Goal: Communication & Community: Share content

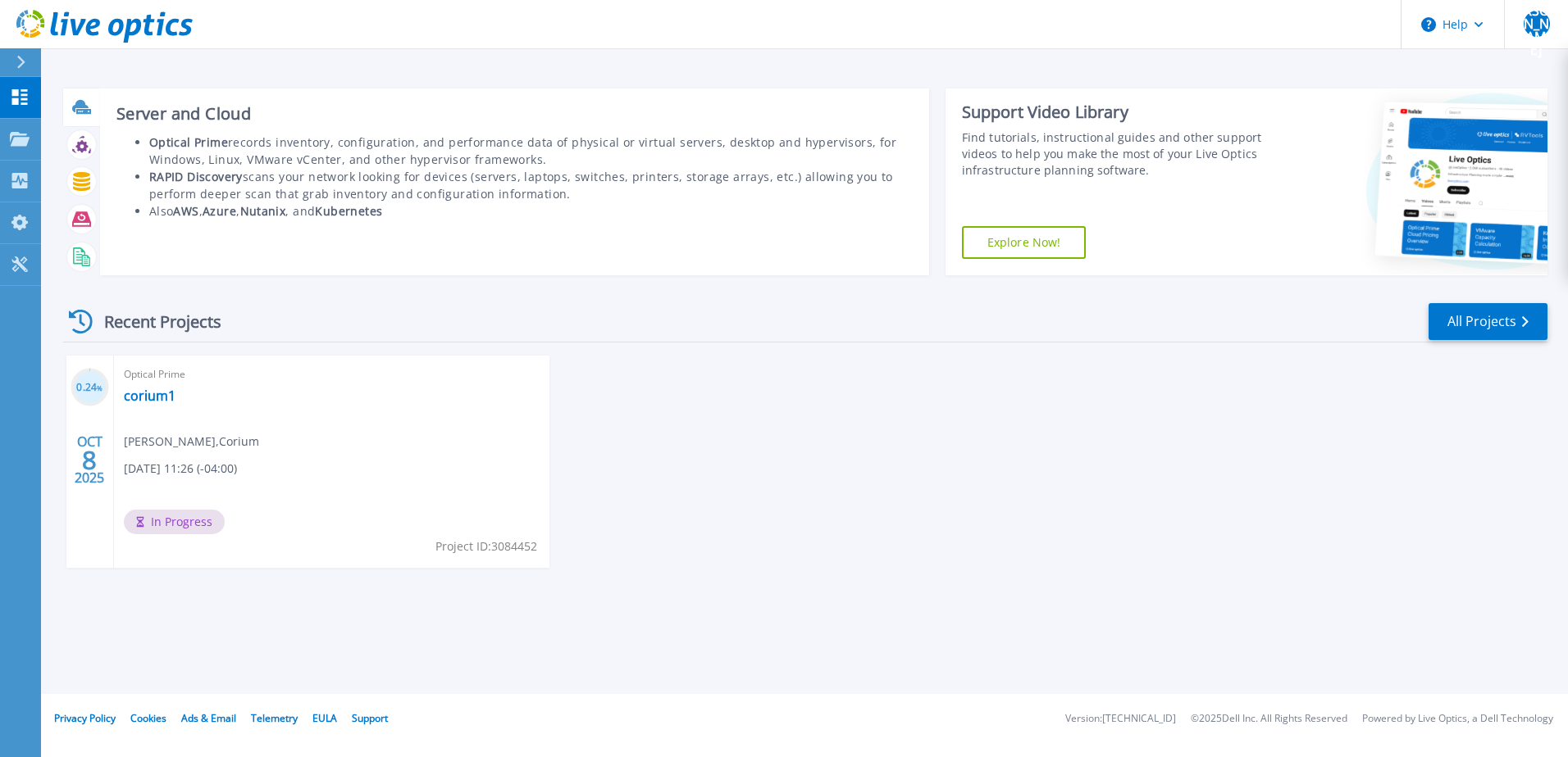
click at [85, 109] on icon at bounding box center [81, 106] width 19 height 19
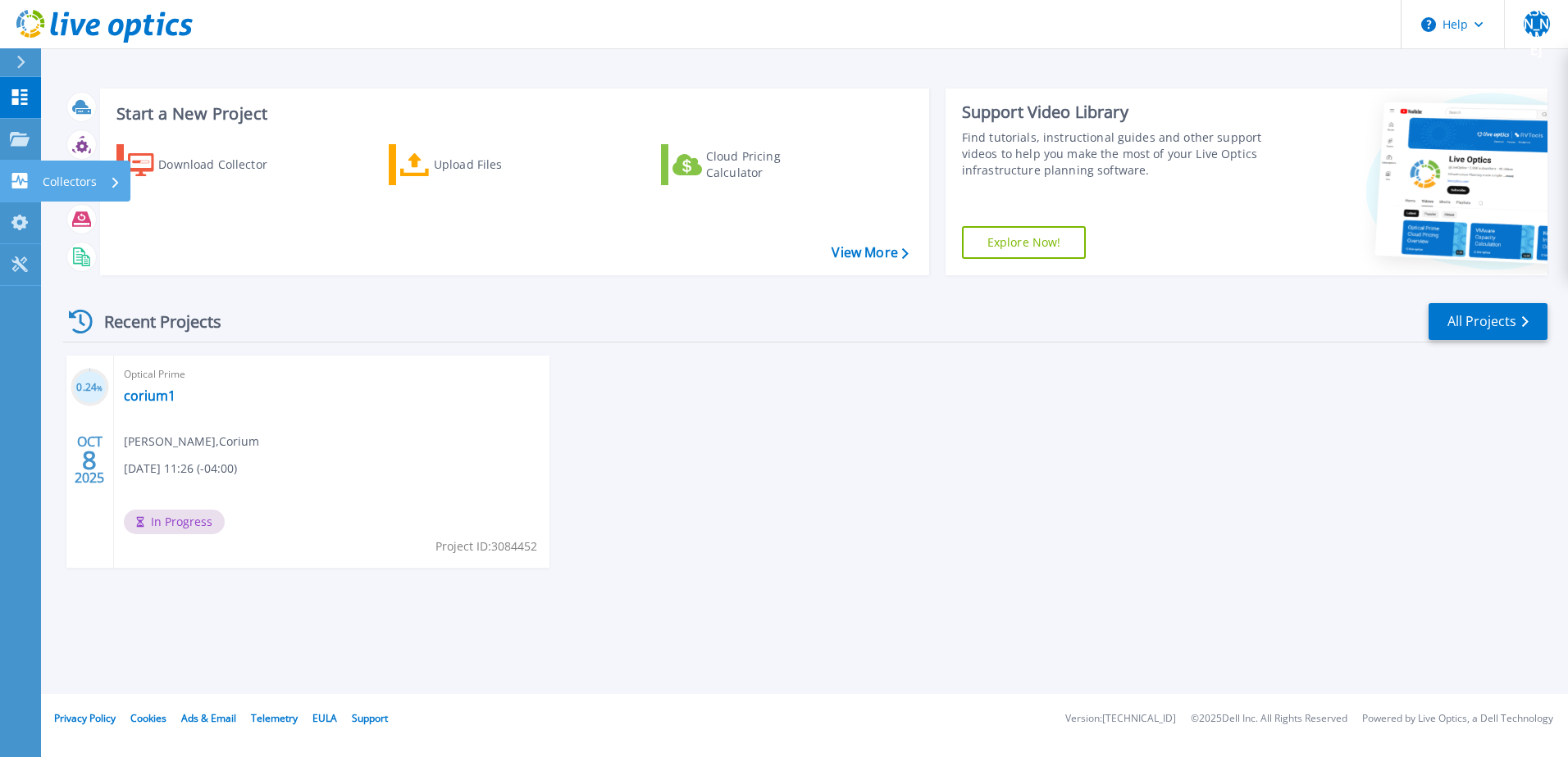
click at [118, 171] on div "Collectors" at bounding box center [81, 182] width 78 height 43
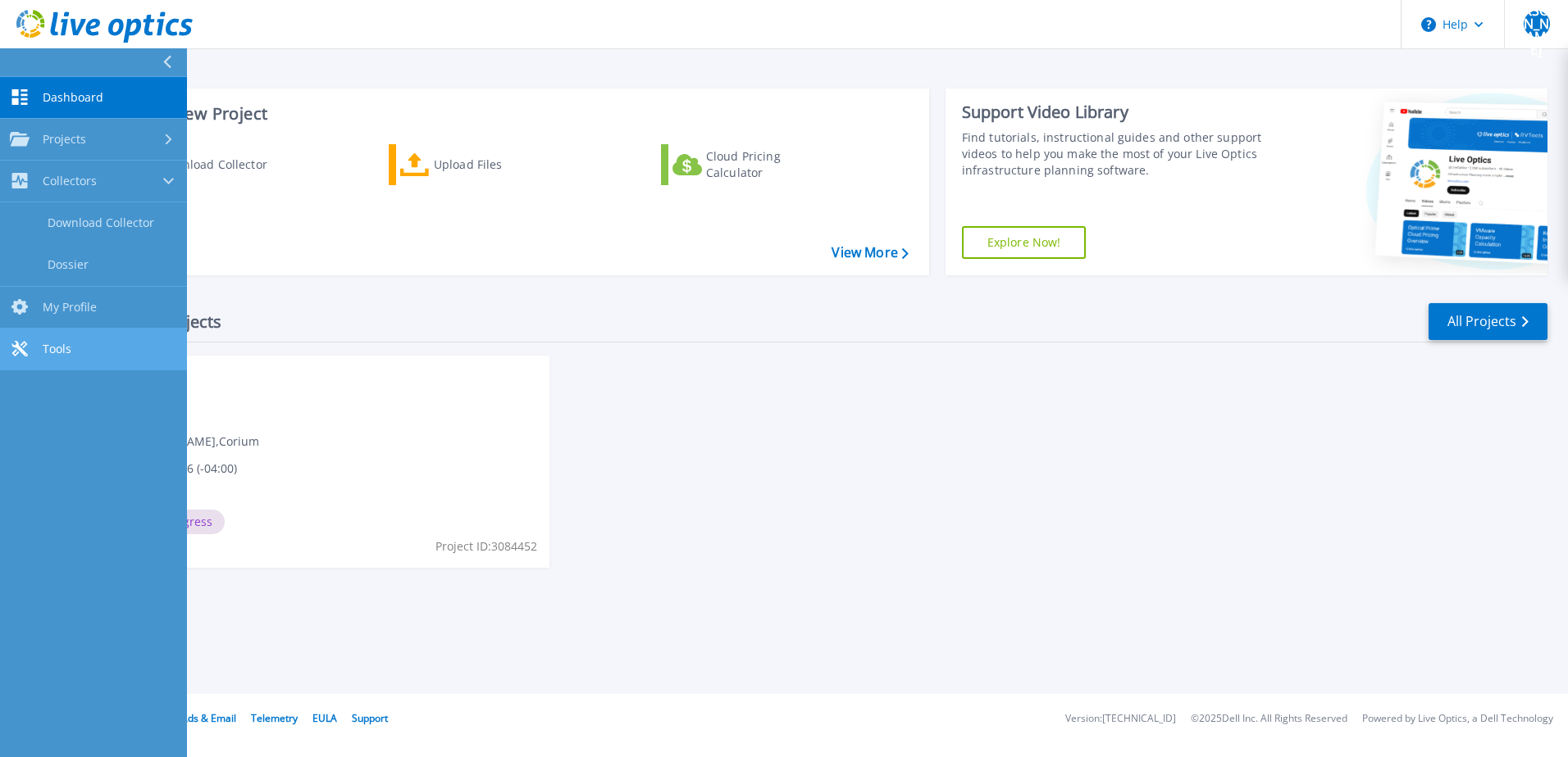
click at [90, 342] on link "Tools Tools" at bounding box center [93, 350] width 187 height 42
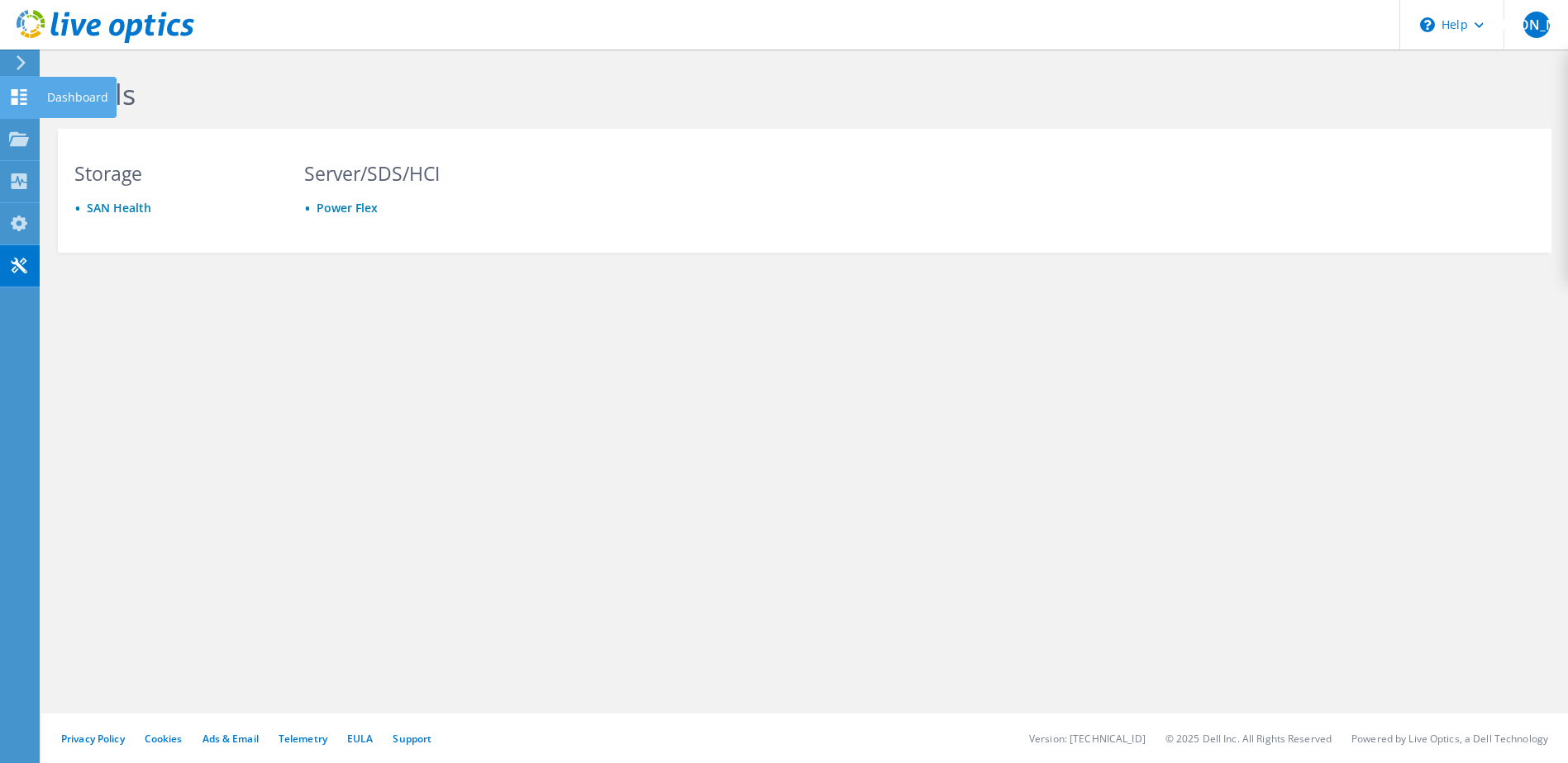
click at [19, 98] on icon at bounding box center [19, 97] width 19 height 16
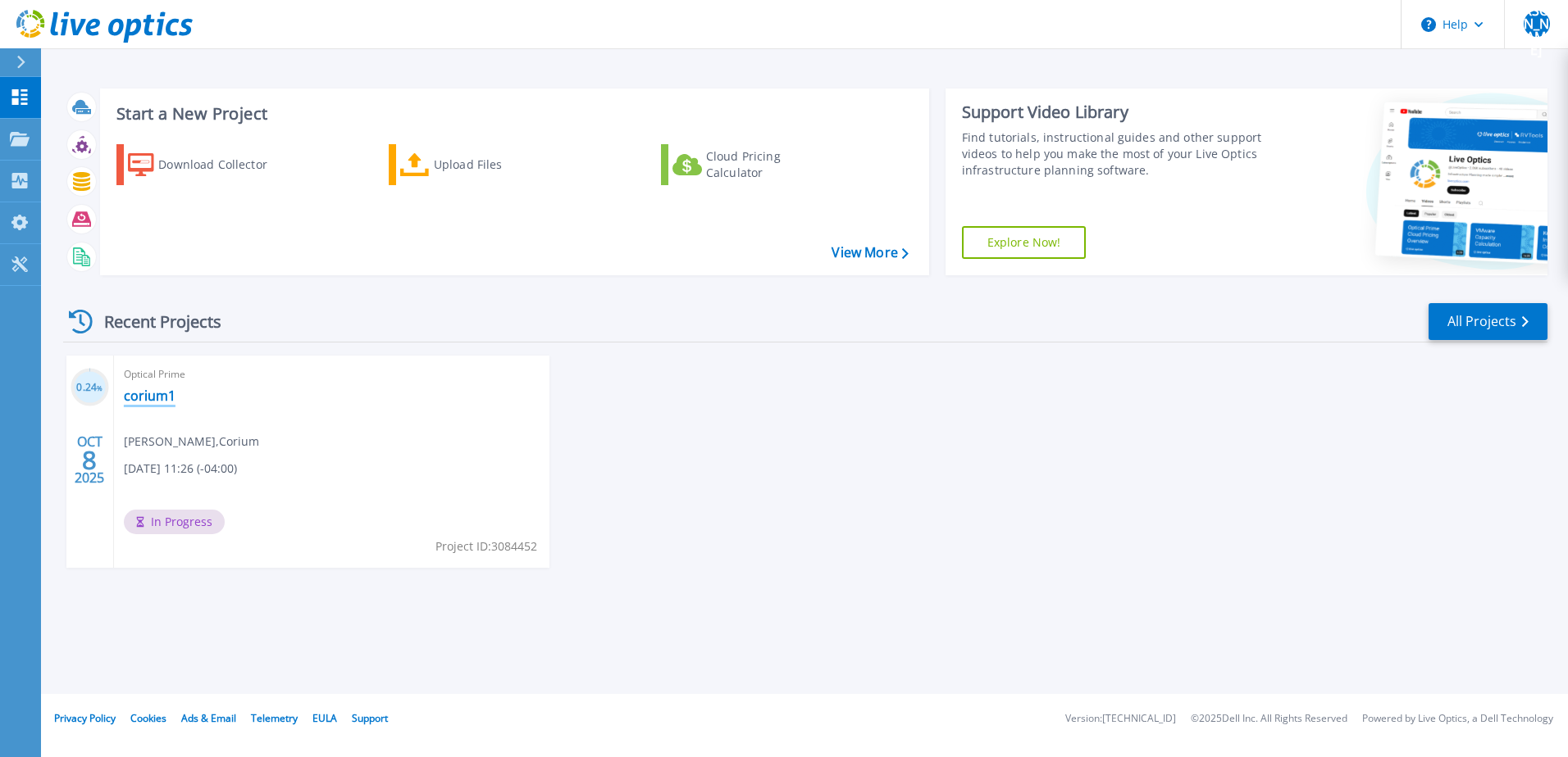
click at [156, 395] on link "corium1" at bounding box center [150, 396] width 52 height 17
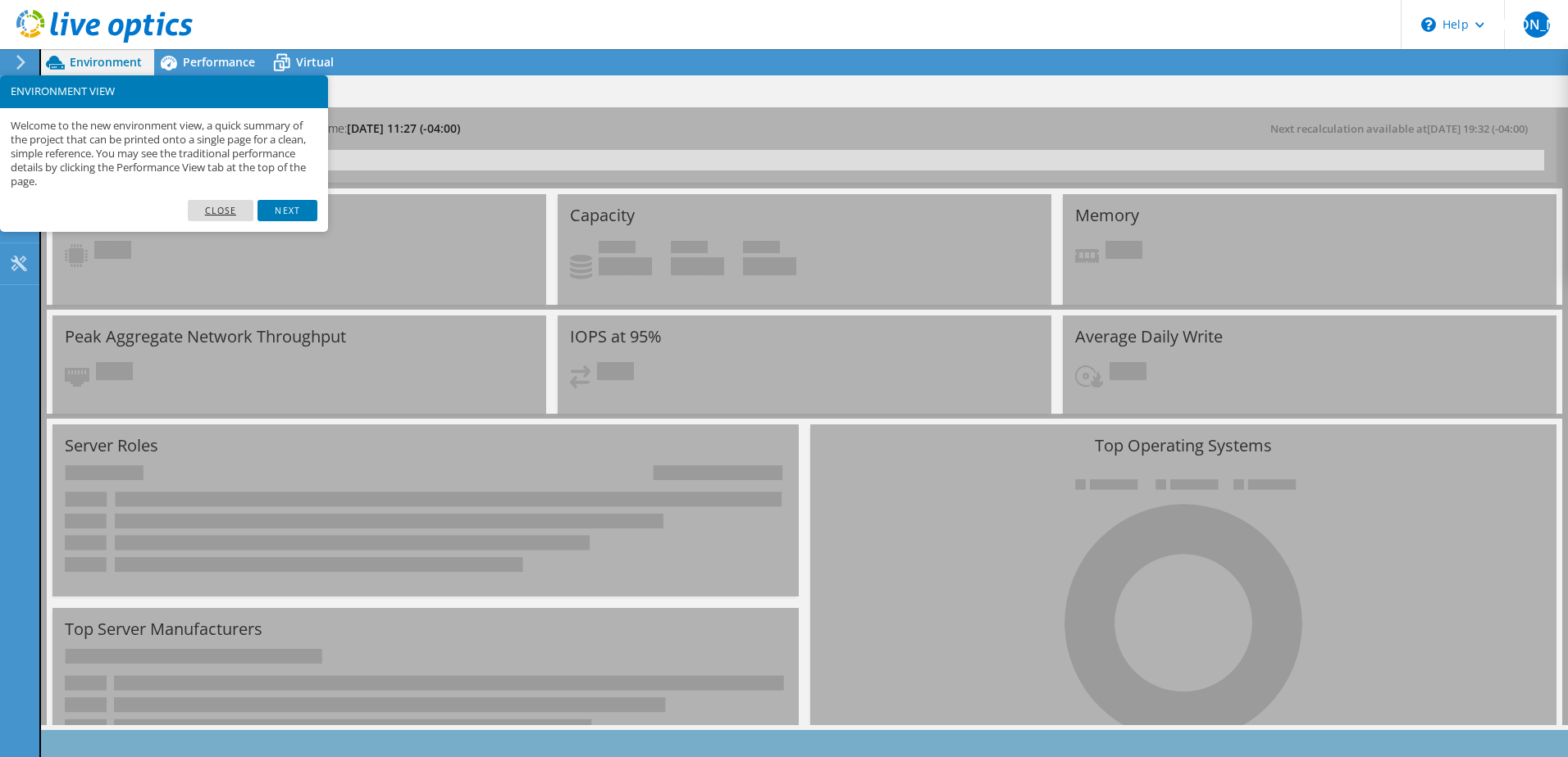
click at [230, 213] on link "Close" at bounding box center [220, 210] width 66 height 21
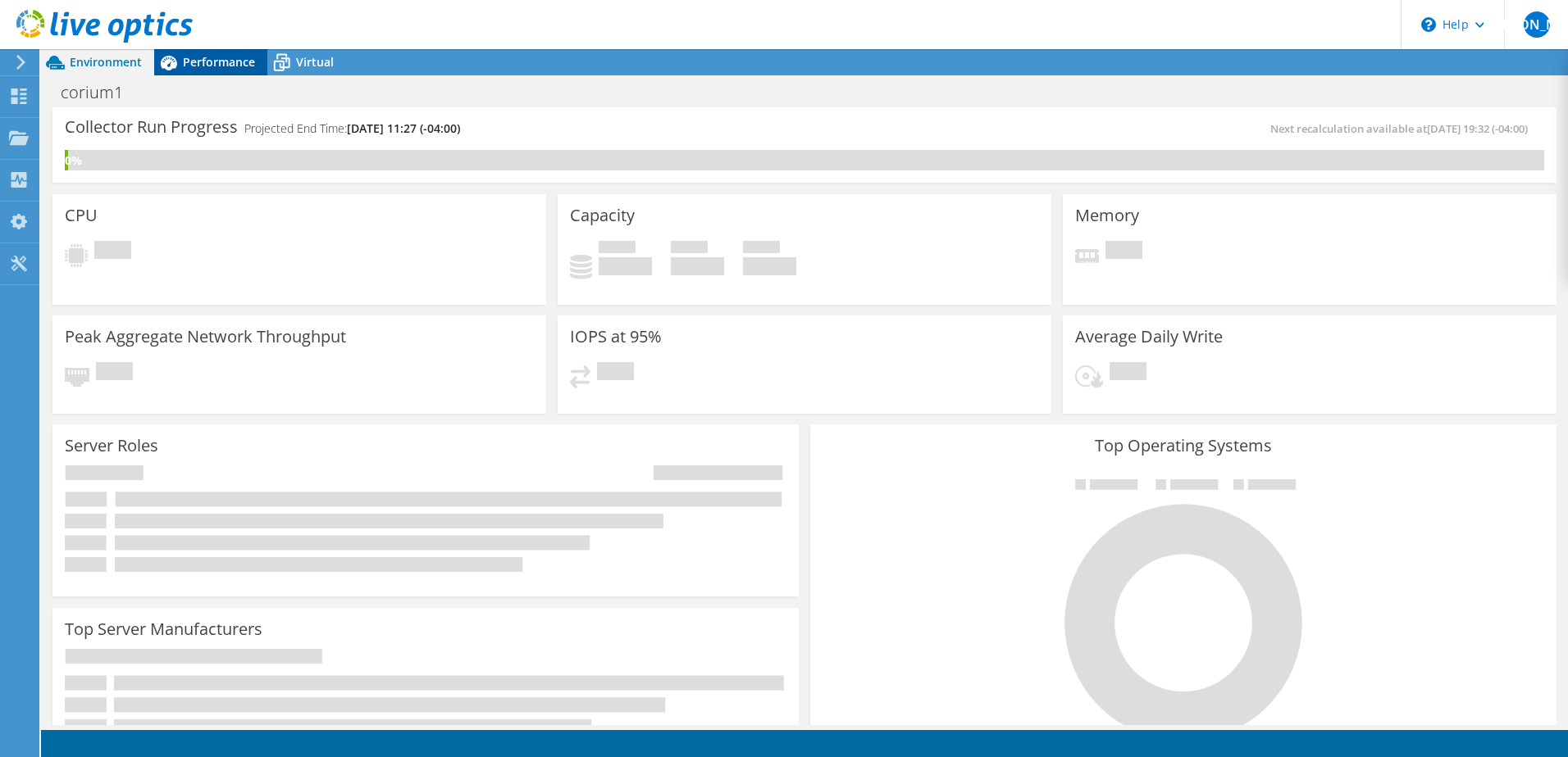
click at [209, 70] on div "Performance" at bounding box center [210, 62] width 113 height 26
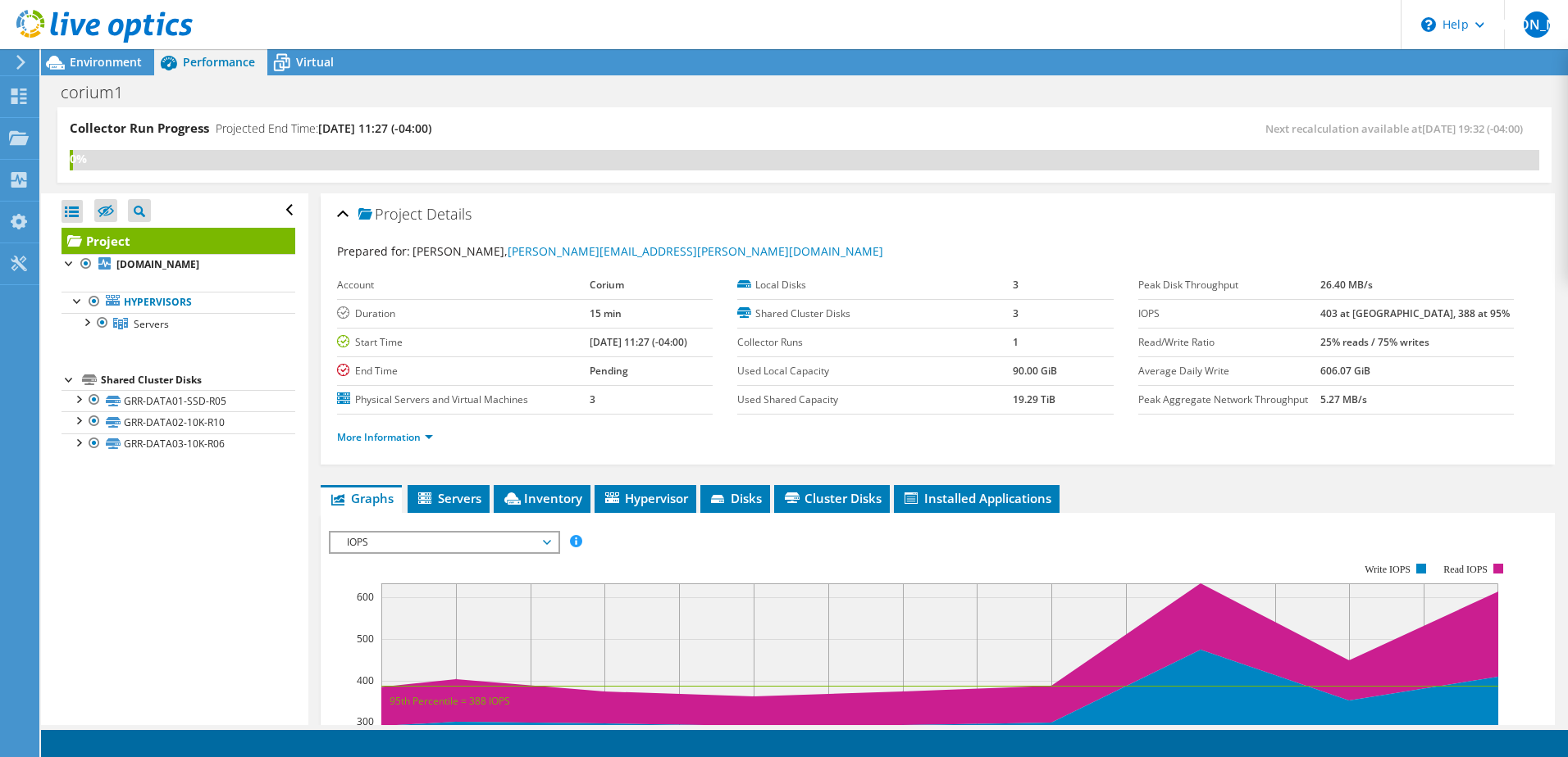
drag, startPoint x: 132, startPoint y: 246, endPoint x: 97, endPoint y: 246, distance: 35.0
click at [97, 246] on link "Project" at bounding box center [178, 240] width 234 height 26
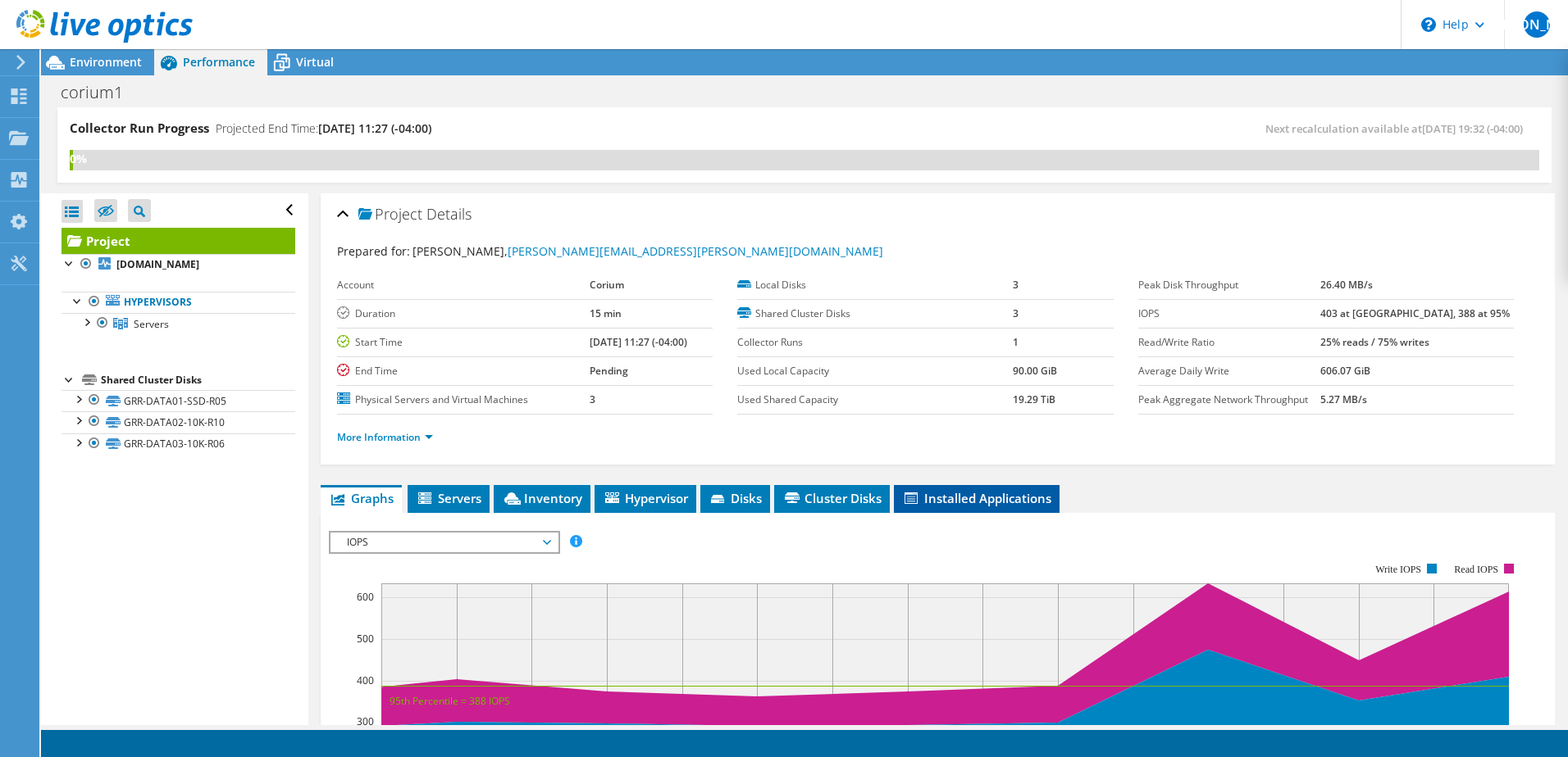
click at [937, 508] on li "Installed Applications" at bounding box center [977, 498] width 166 height 28
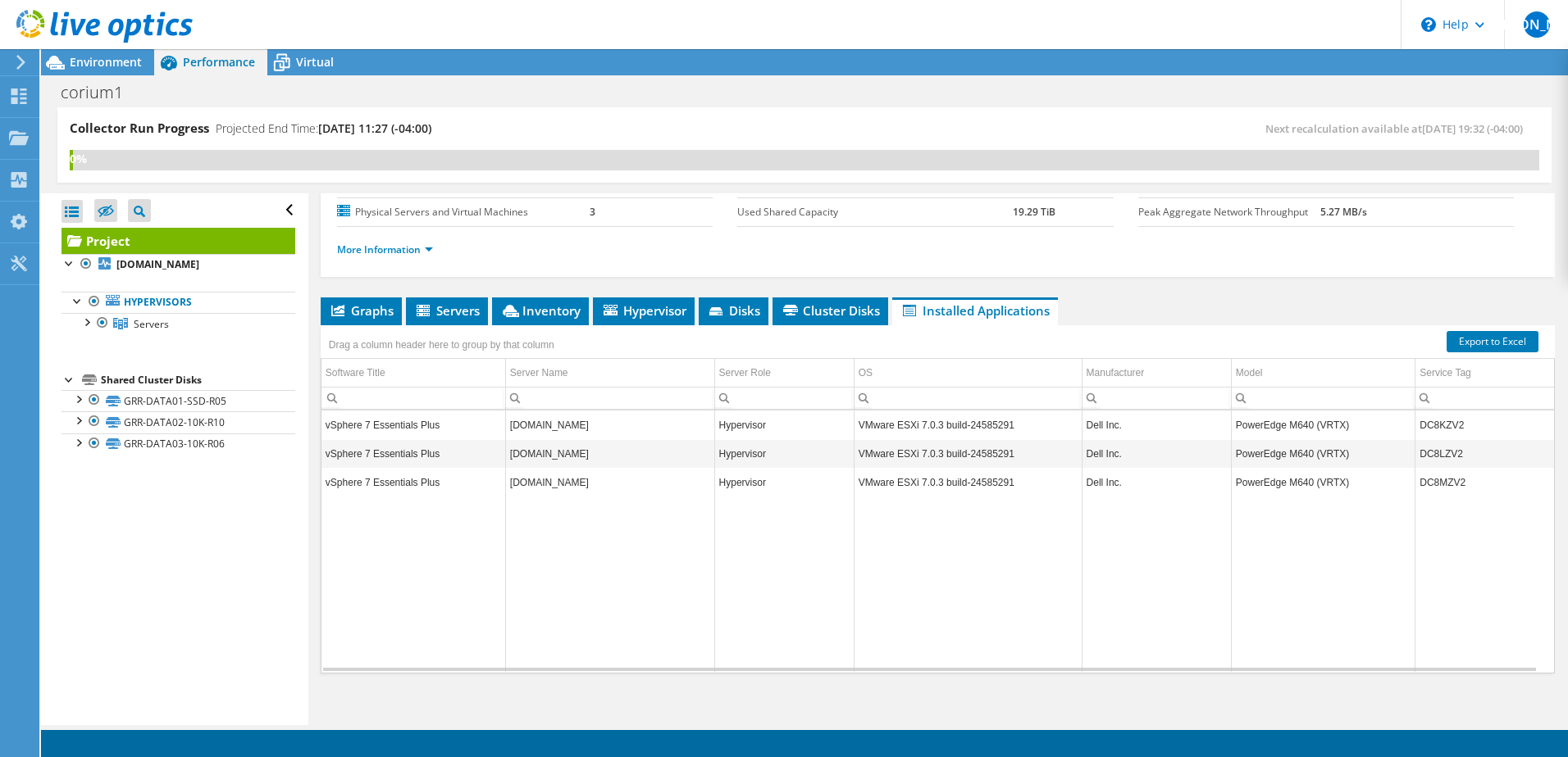
scroll to position [198, 0]
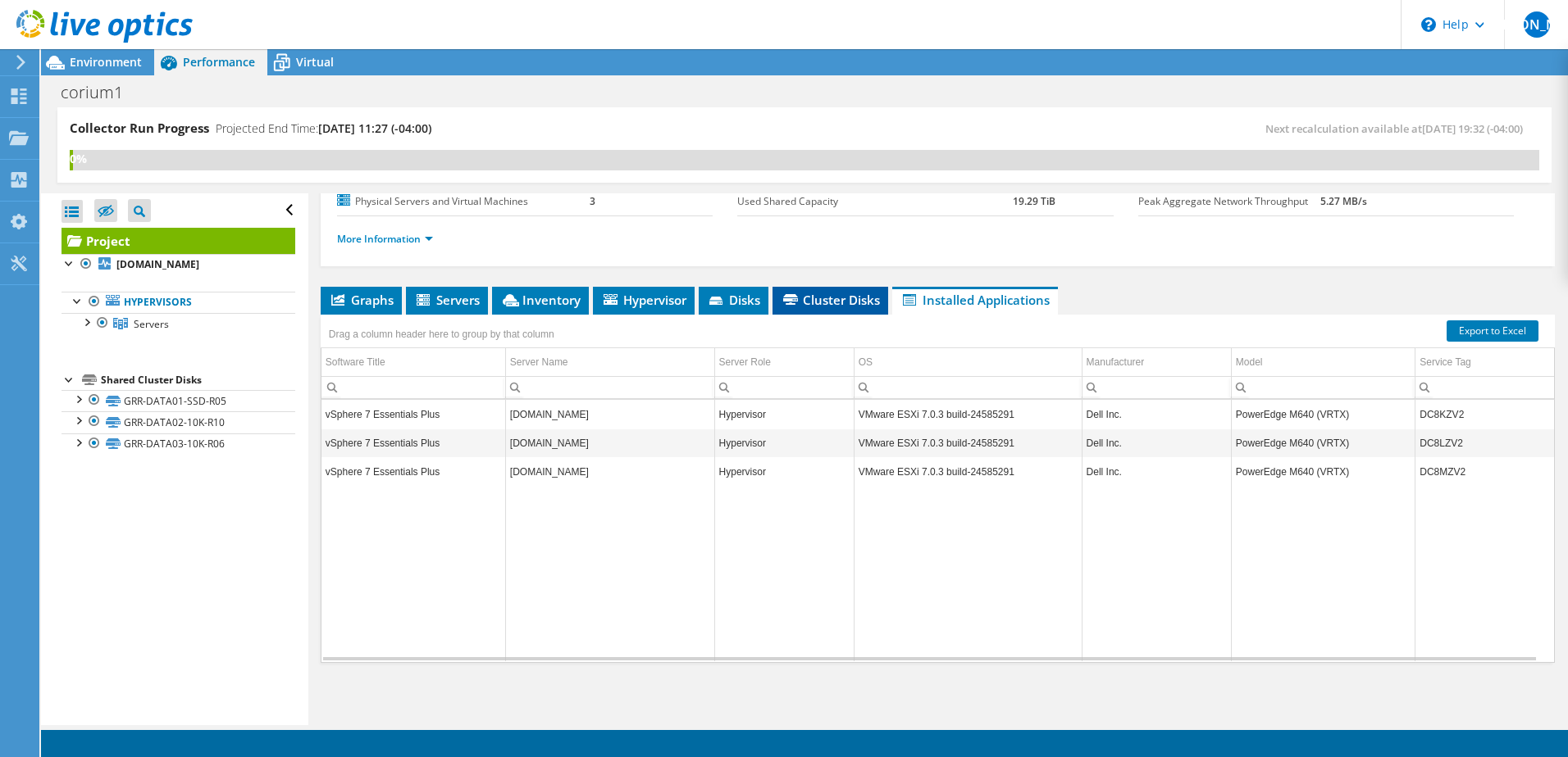
click at [815, 295] on span "Cluster Disks" at bounding box center [830, 300] width 99 height 17
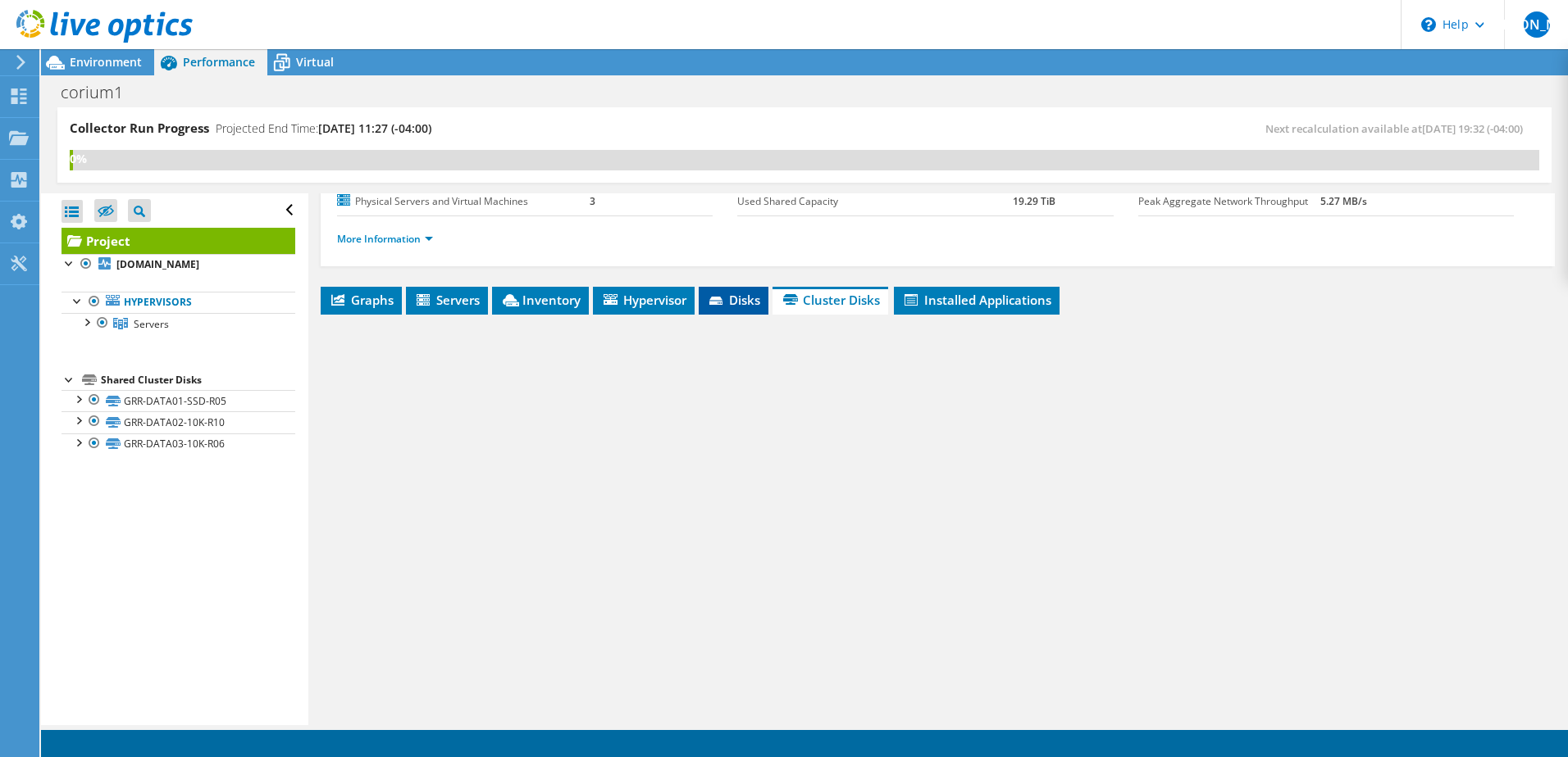
click at [734, 301] on span "Disks" at bounding box center [734, 300] width 54 height 17
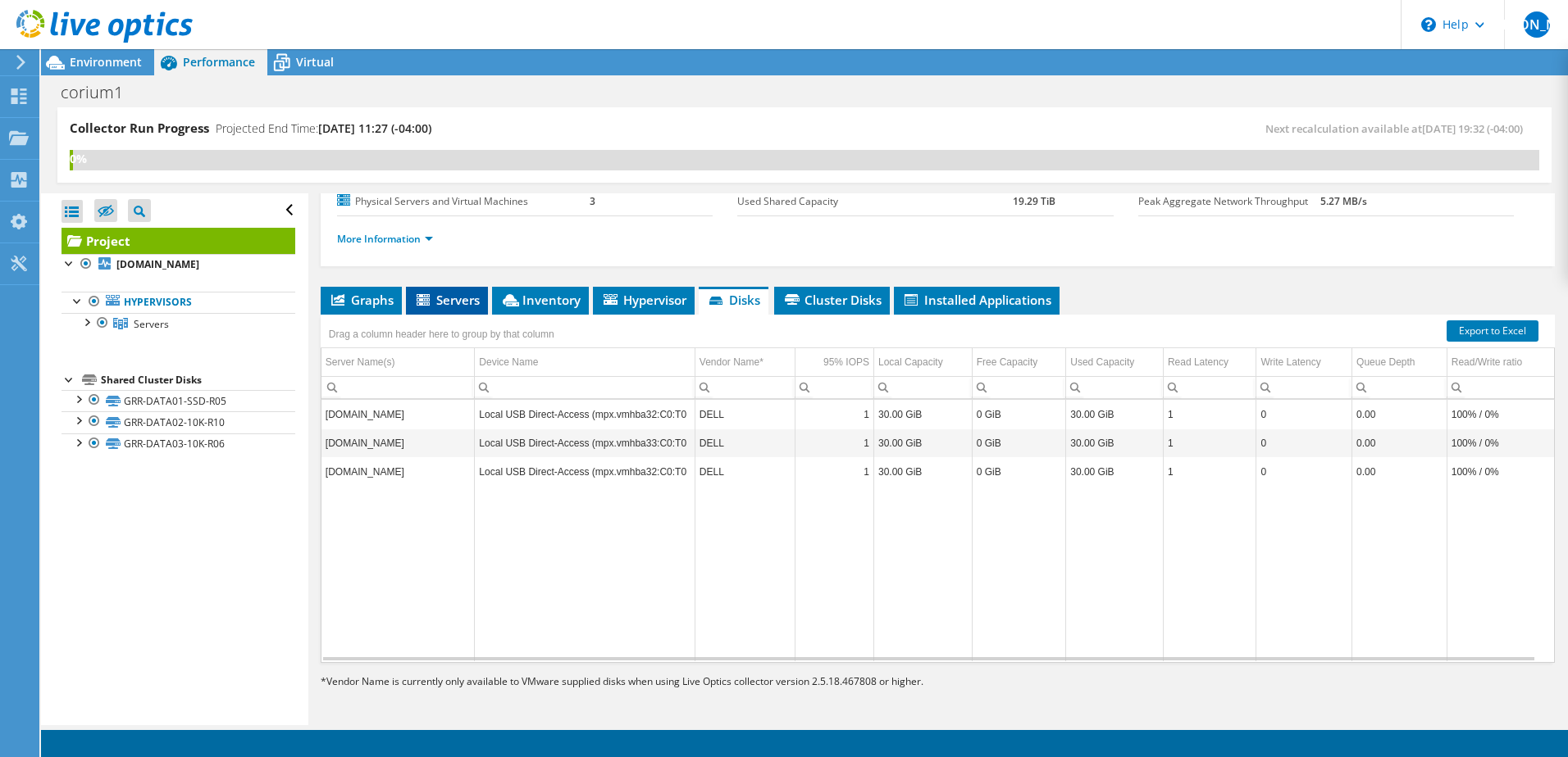
click at [477, 300] on span "Servers" at bounding box center [446, 300] width 65 height 17
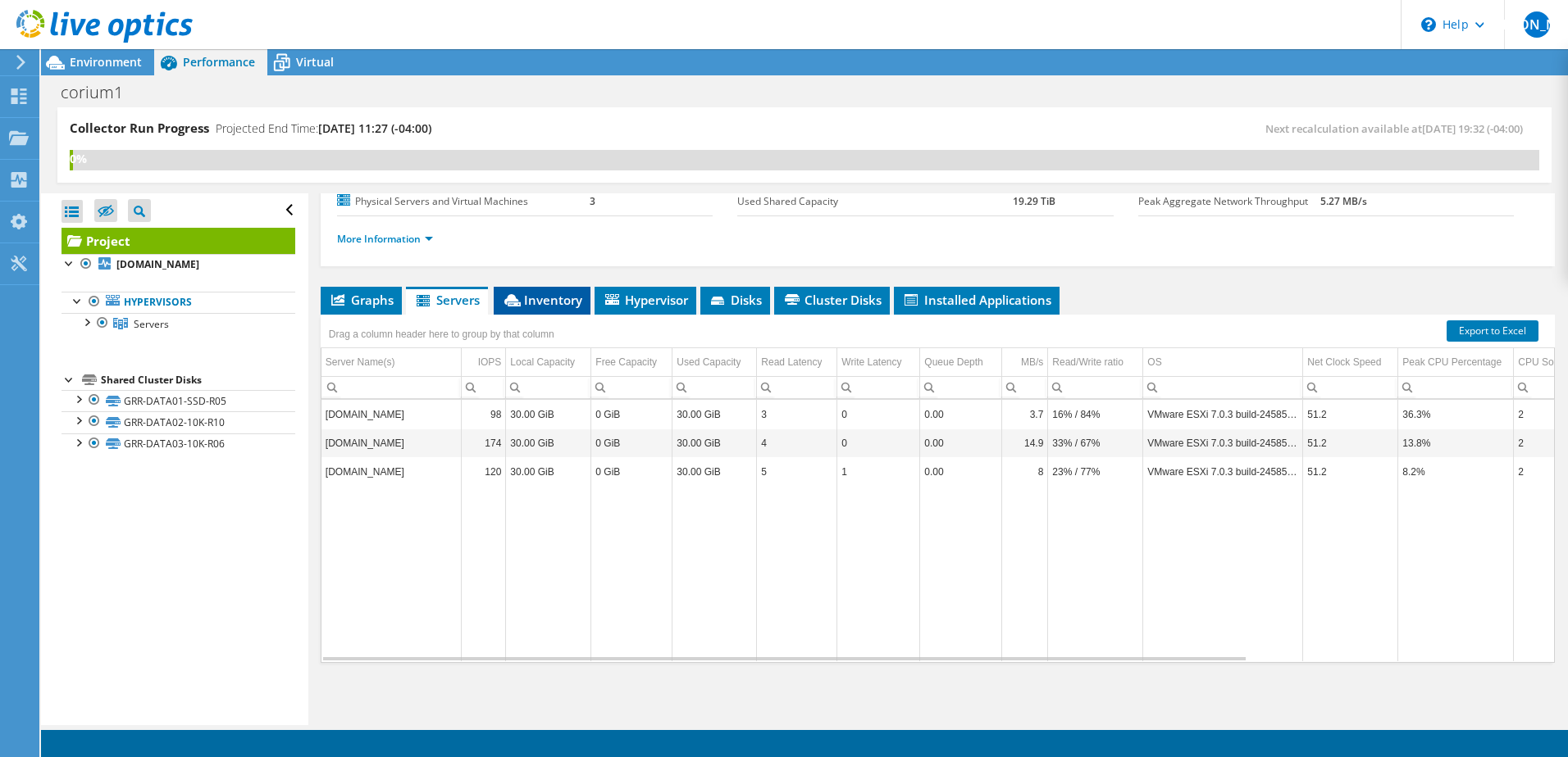
click at [556, 296] on span "Inventory" at bounding box center [542, 300] width 80 height 17
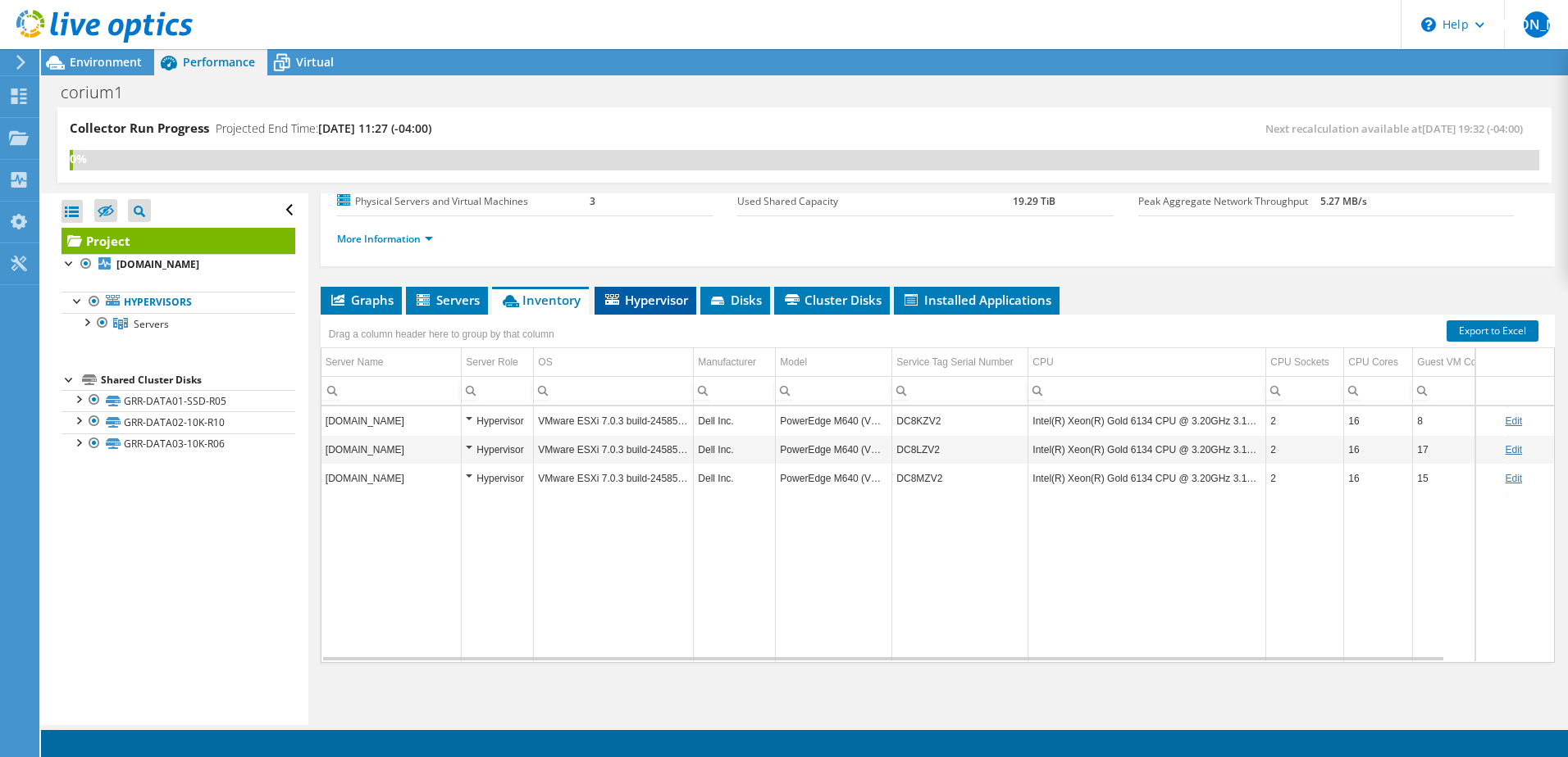
click at [637, 300] on span "Hypervisor" at bounding box center [645, 300] width 85 height 17
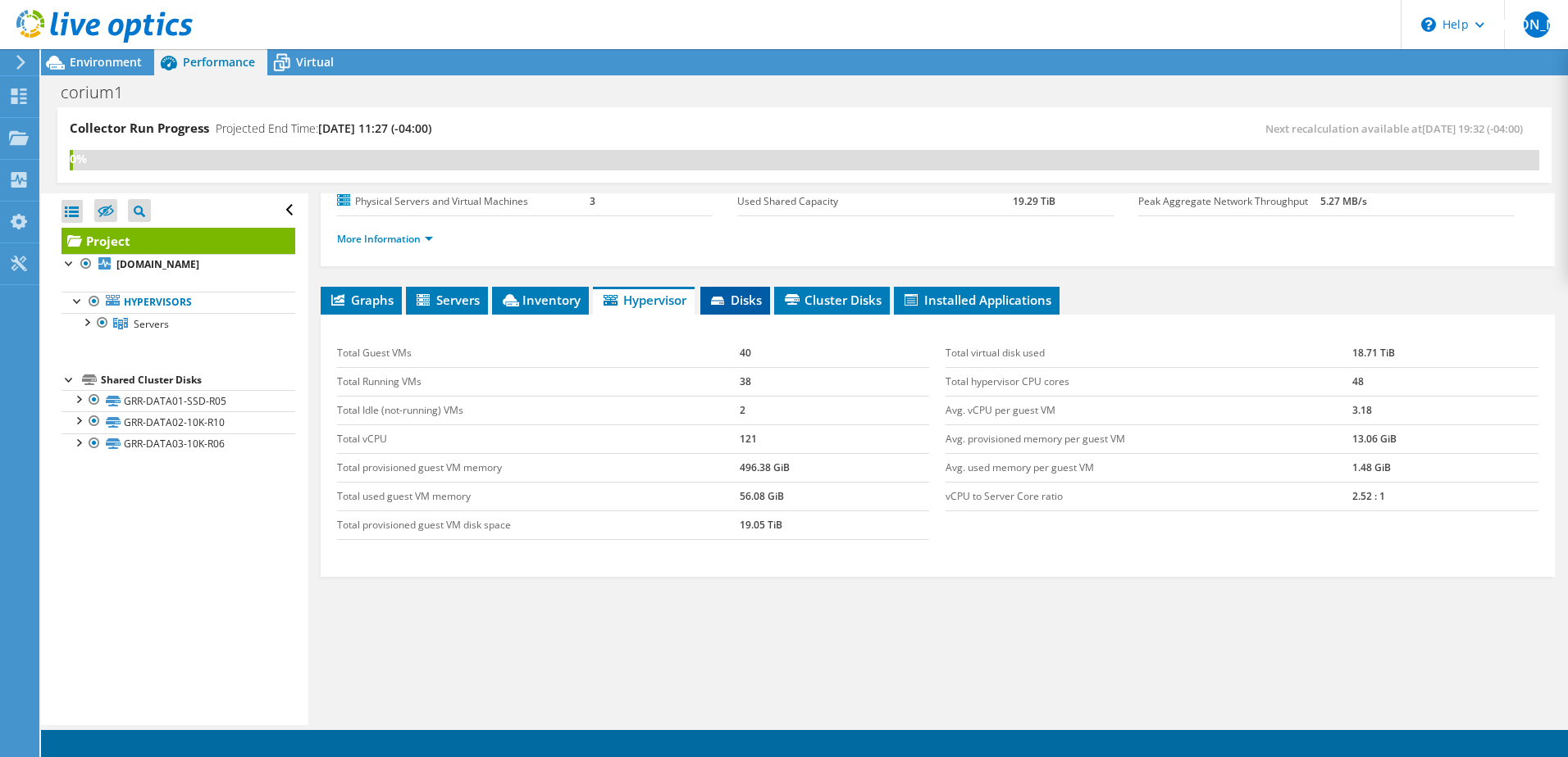
click at [748, 298] on span "Disks" at bounding box center [735, 300] width 54 height 17
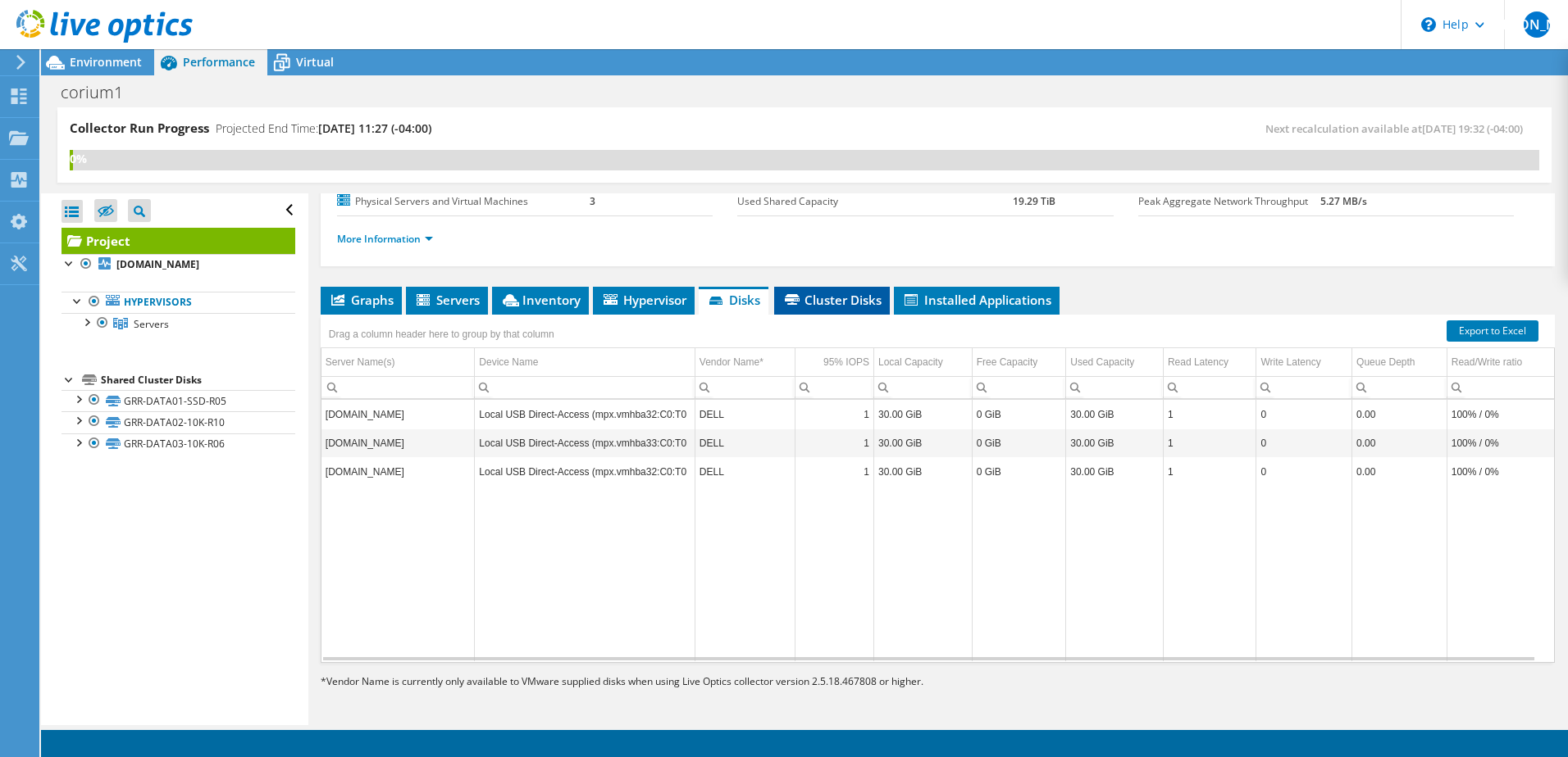
click at [831, 300] on span "Cluster Disks" at bounding box center [832, 300] width 99 height 17
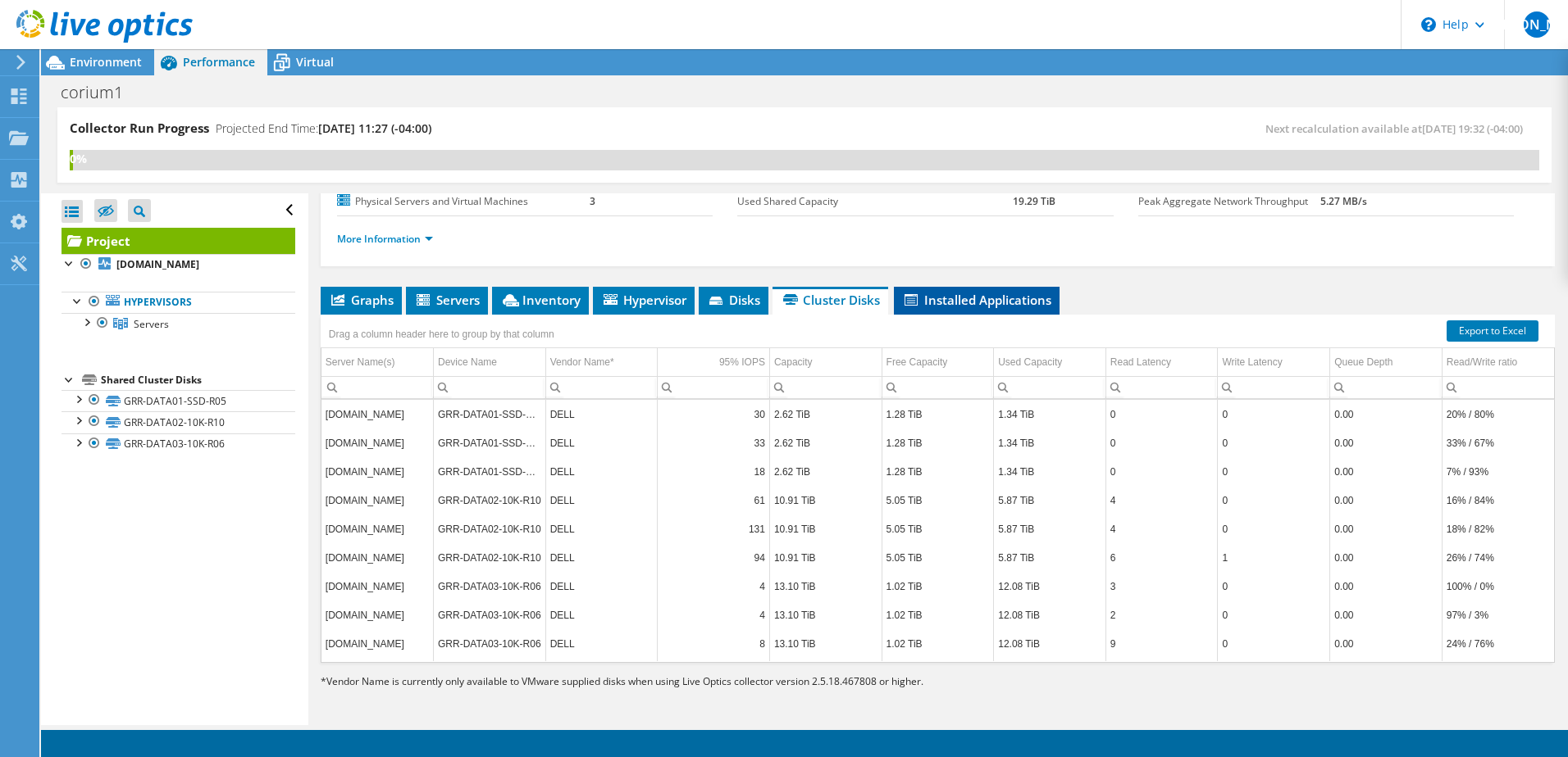
click at [980, 294] on span "Installed Applications" at bounding box center [977, 300] width 149 height 17
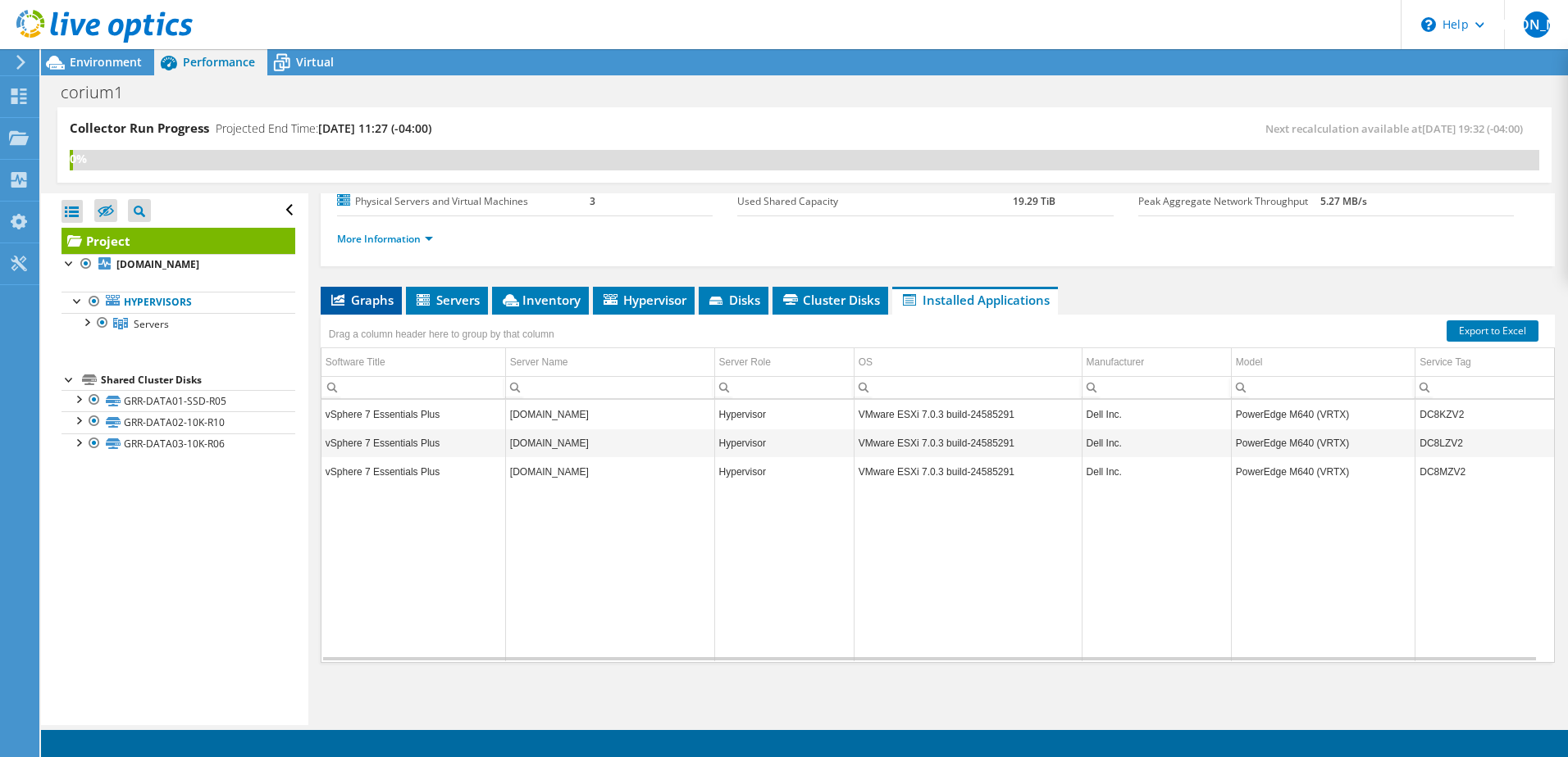
click at [358, 297] on span "Graphs" at bounding box center [361, 300] width 64 height 17
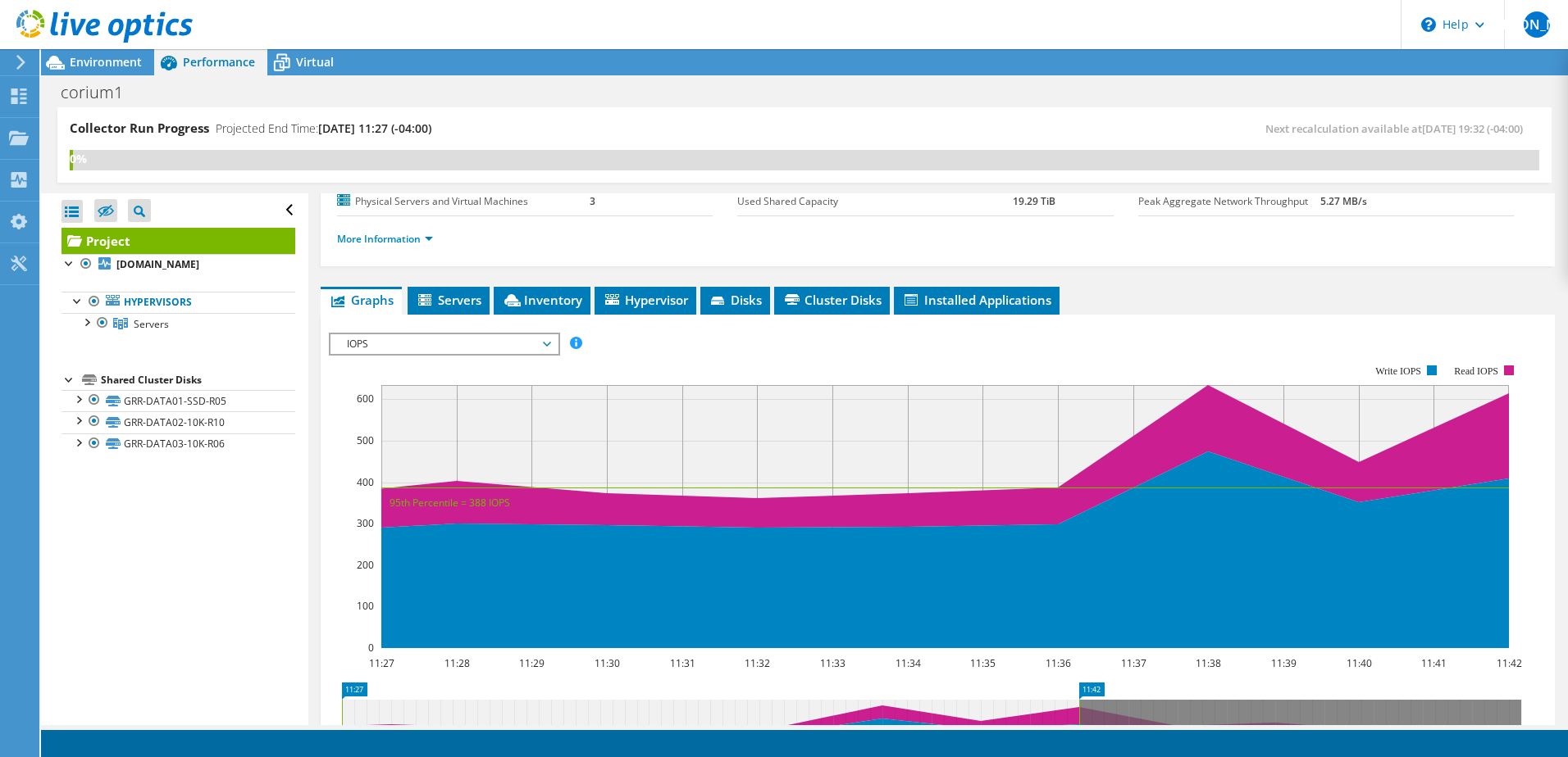
click at [374, 353] on span "IOPS" at bounding box center [444, 343] width 211 height 19
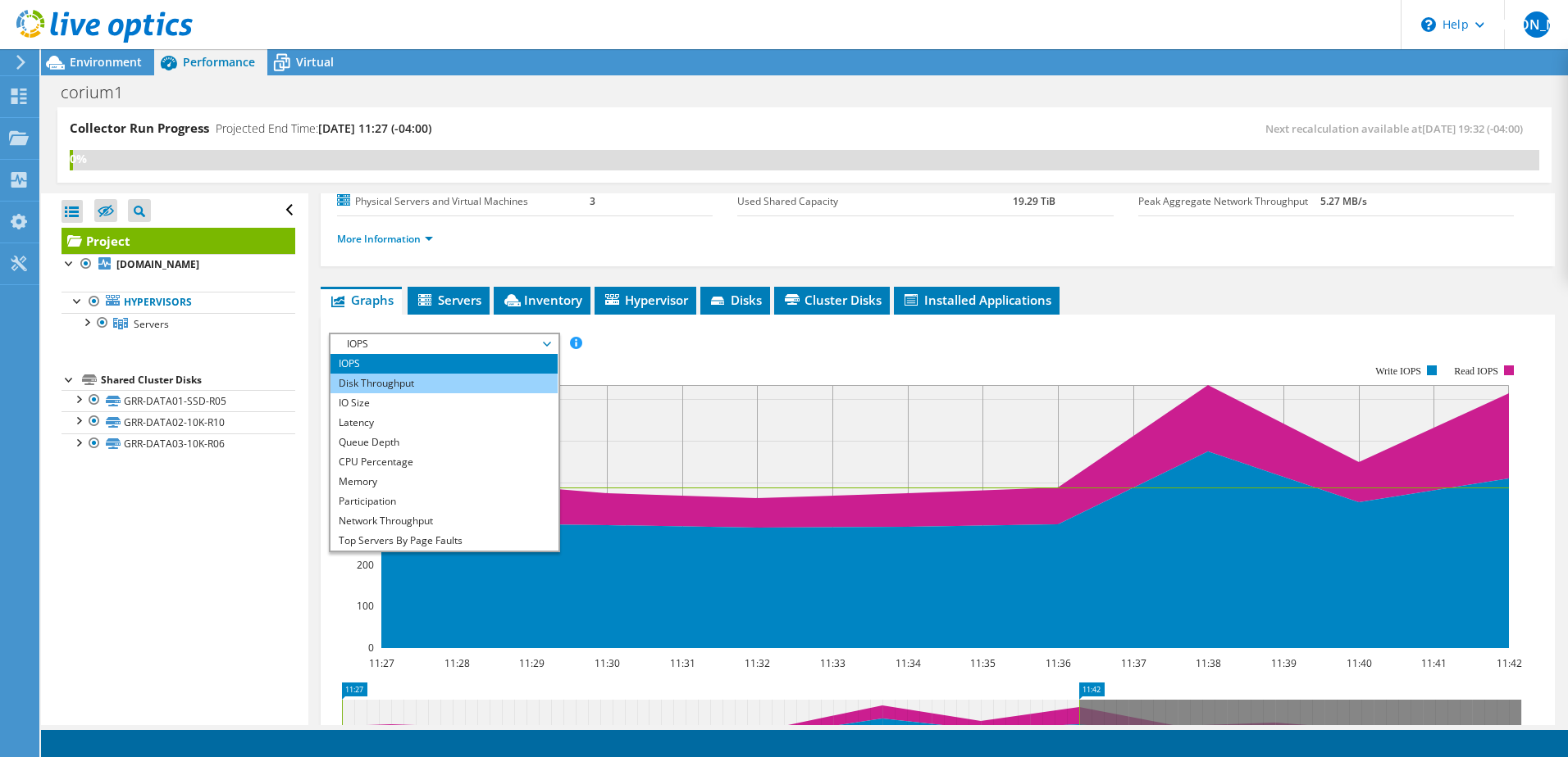
click at [384, 391] on li "Disk Throughput" at bounding box center [443, 383] width 227 height 19
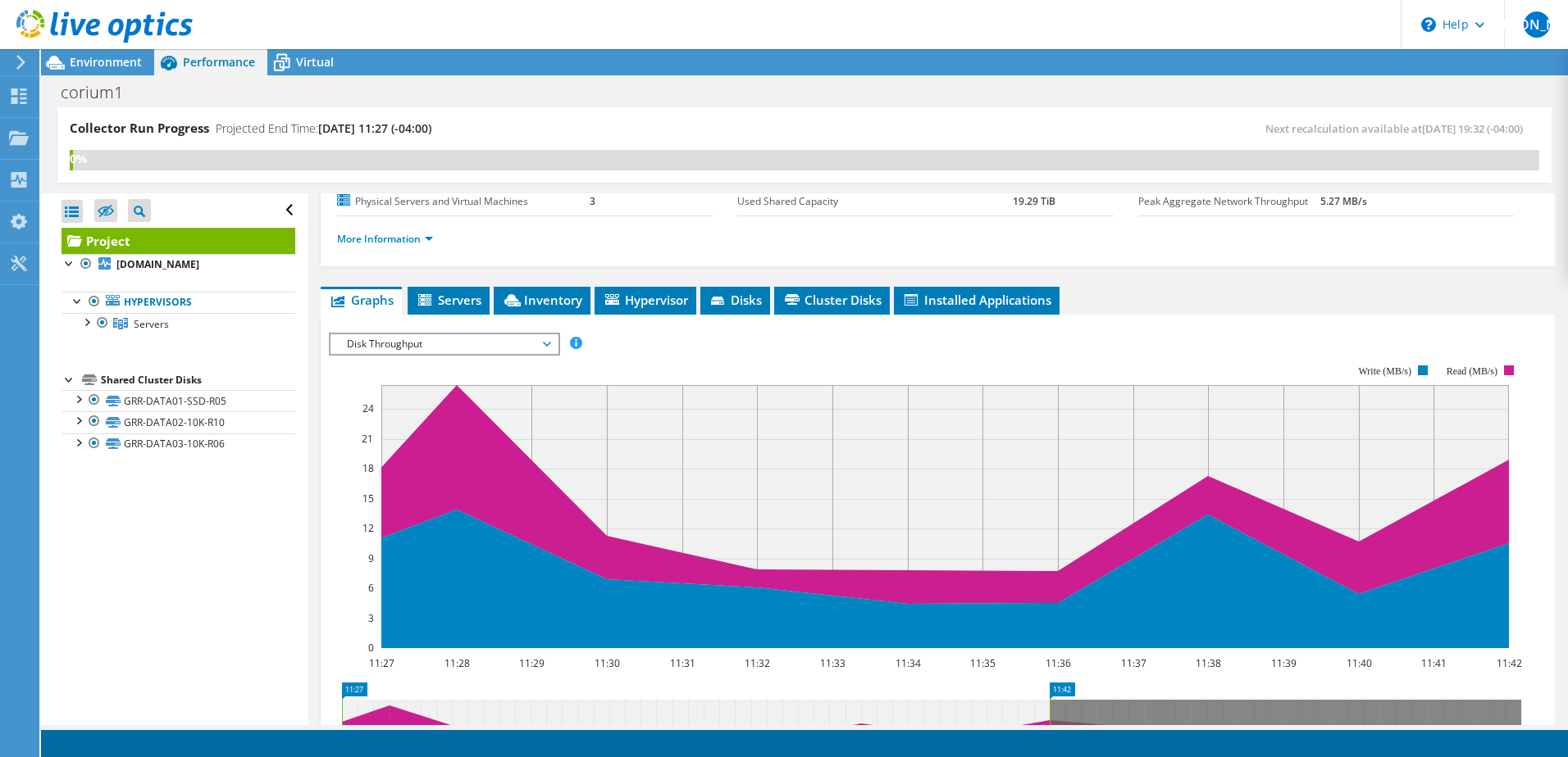
click at [401, 348] on span "Disk Throughput" at bounding box center [444, 343] width 211 height 19
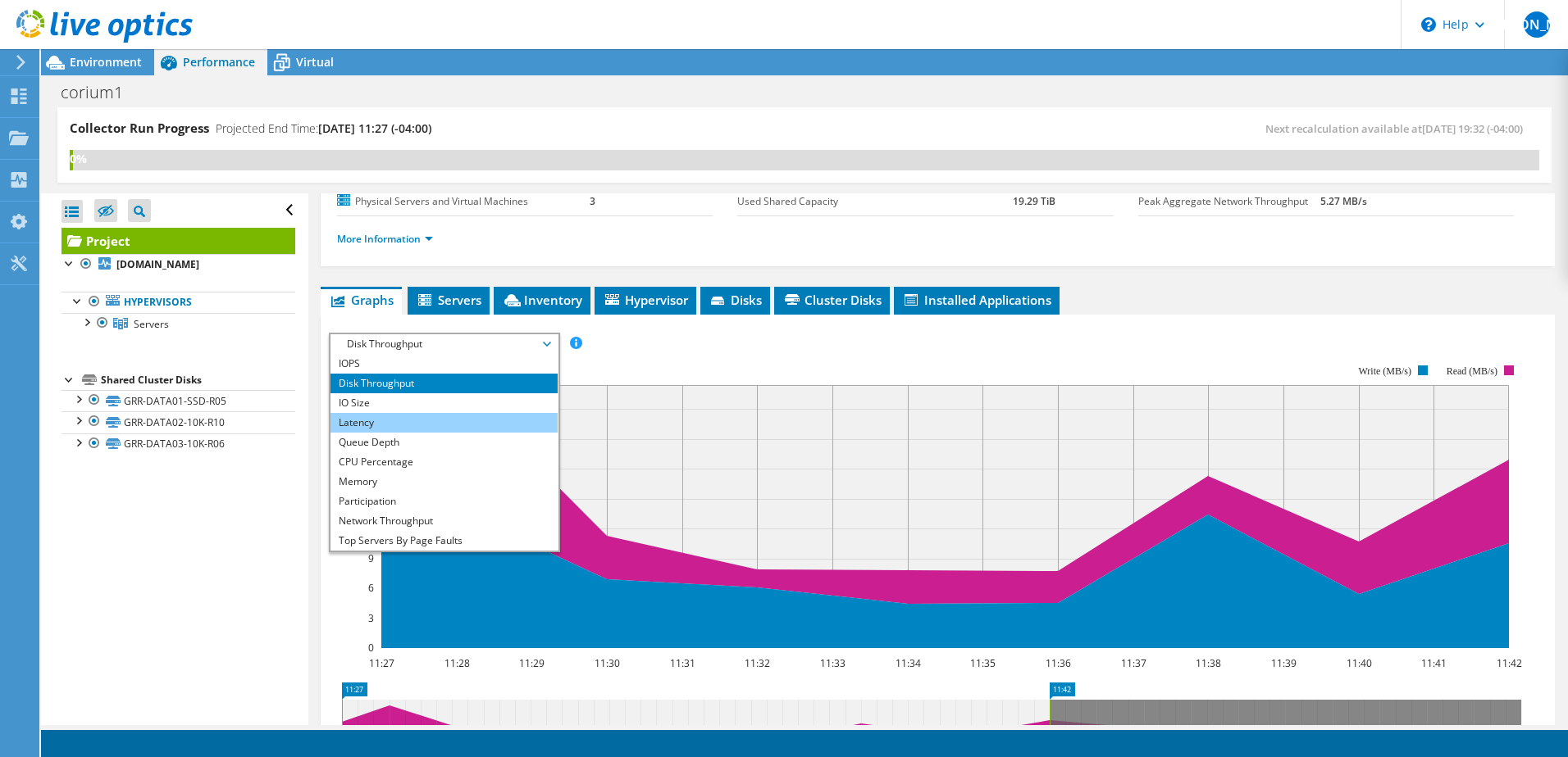
click at [401, 422] on li "Latency" at bounding box center [443, 422] width 227 height 19
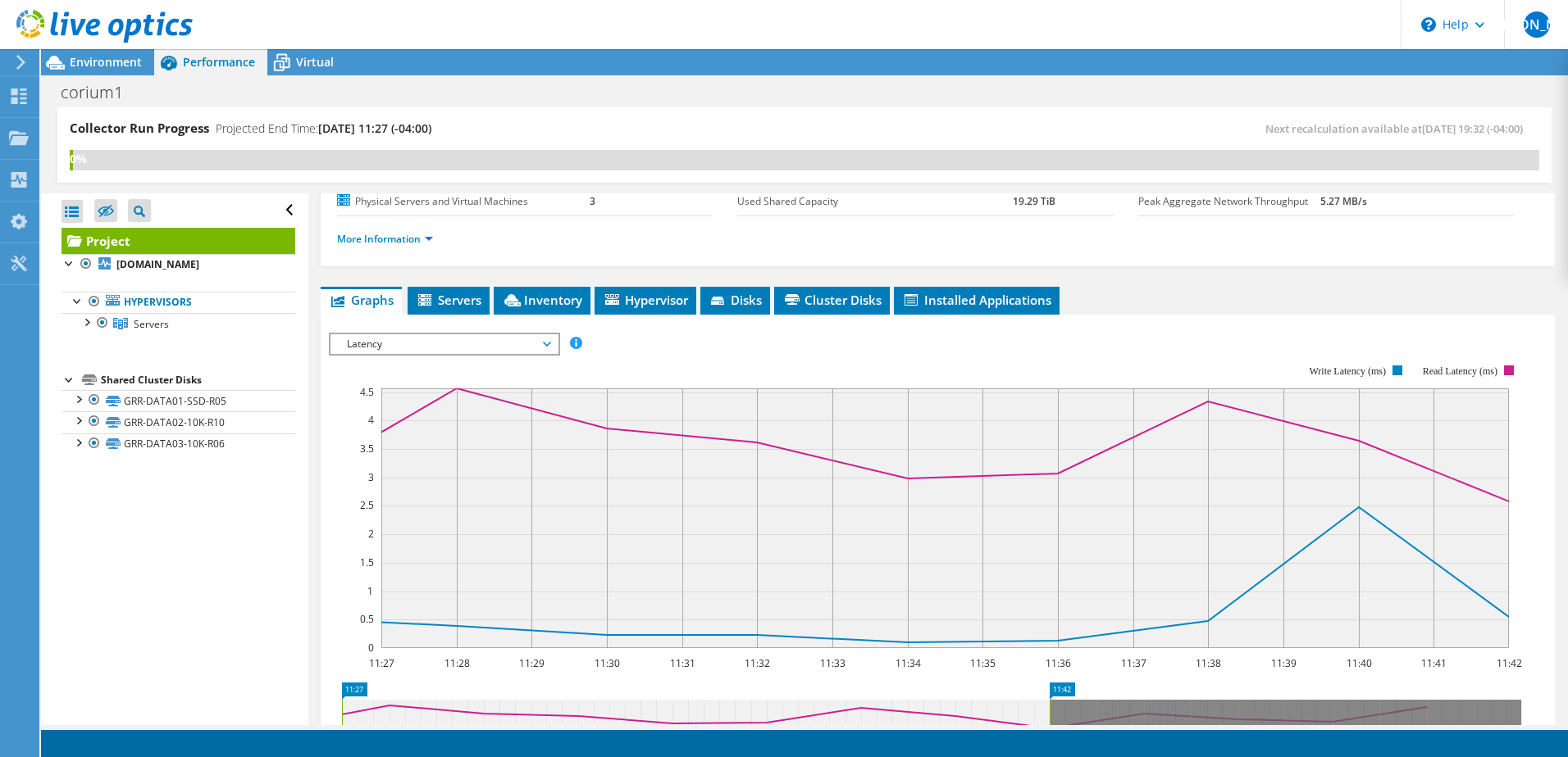
click at [375, 345] on span "Latency" at bounding box center [444, 343] width 211 height 19
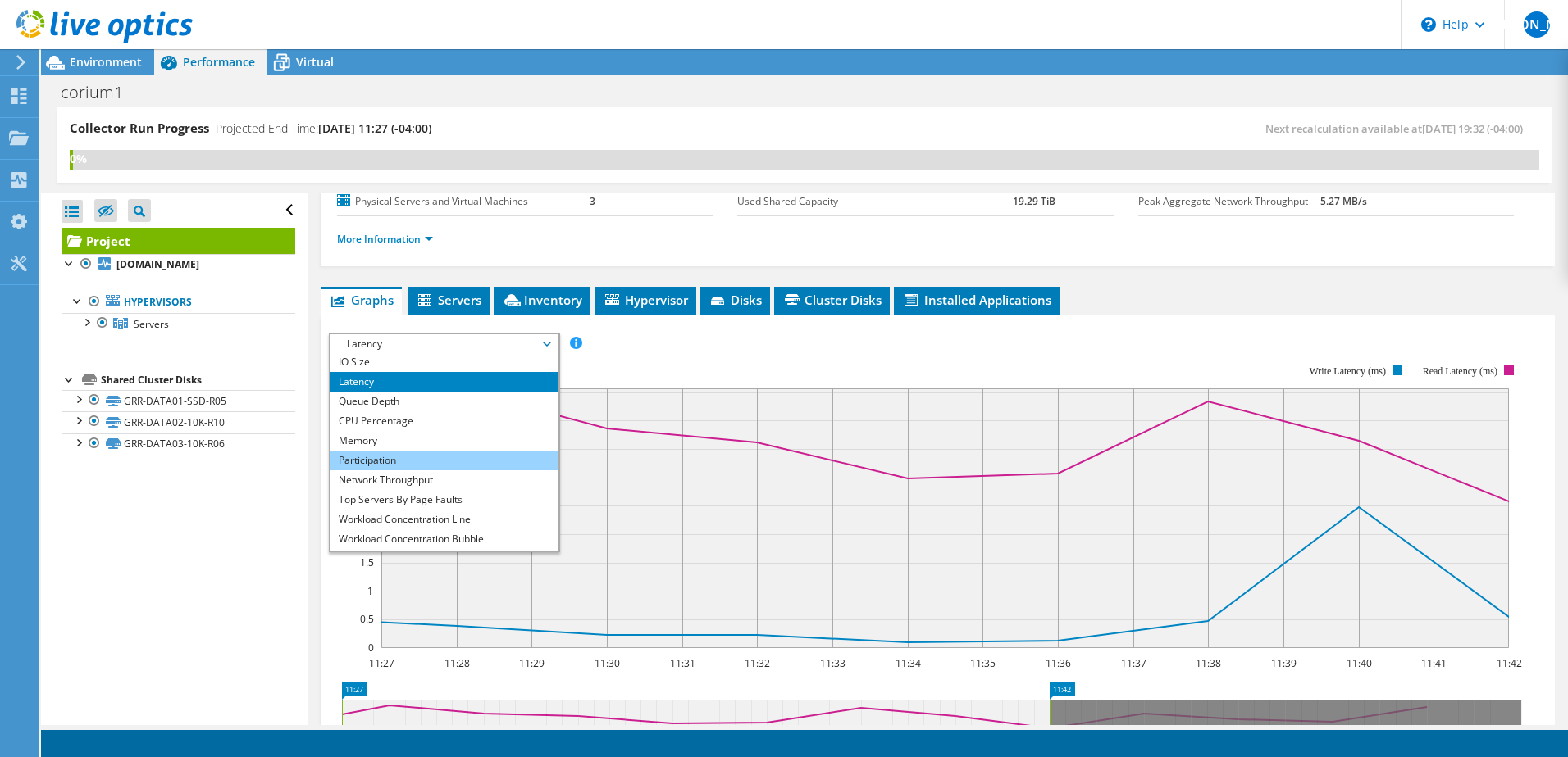
scroll to position [59, 0]
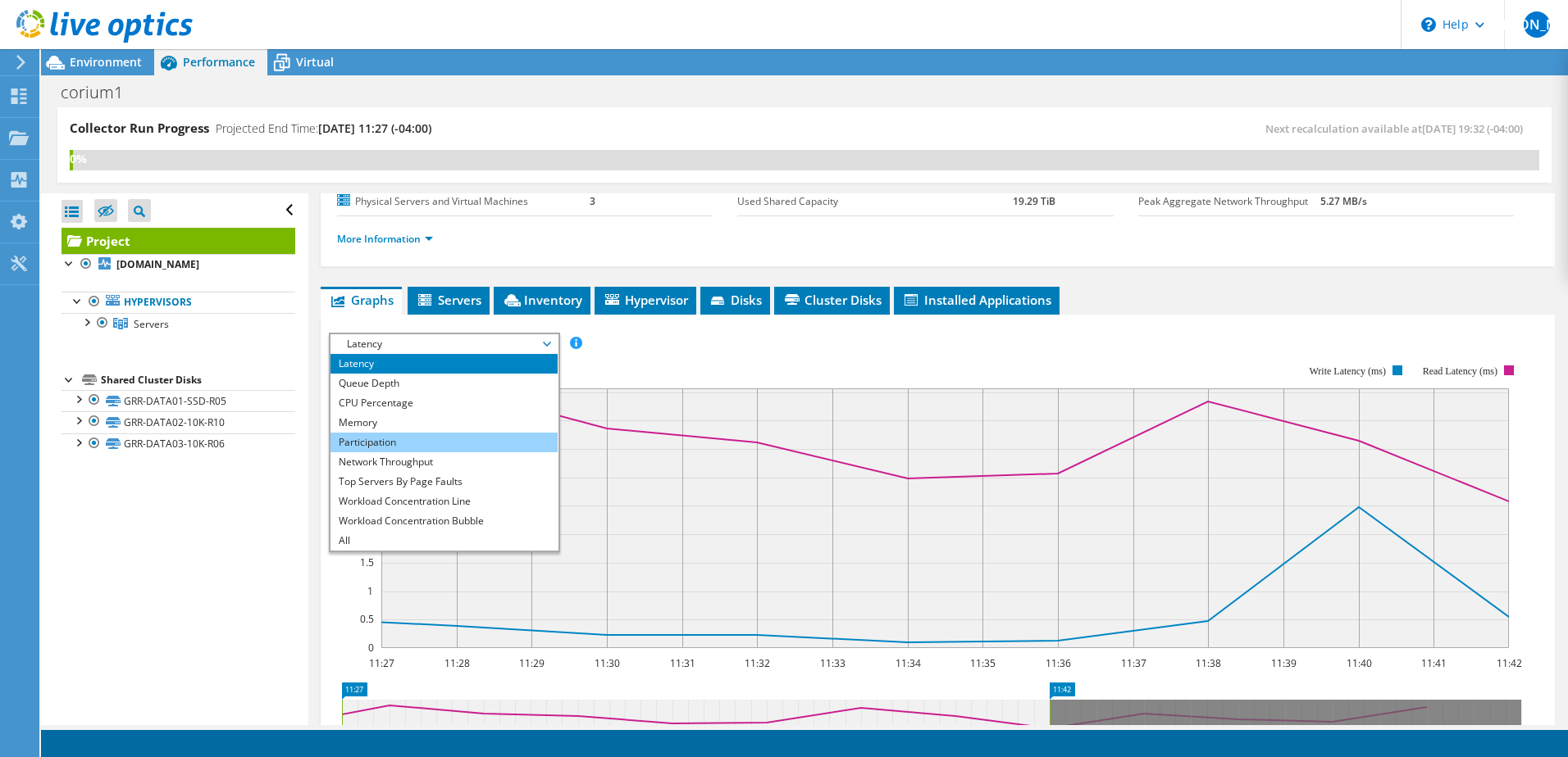
click at [392, 441] on li "Participation" at bounding box center [443, 442] width 227 height 19
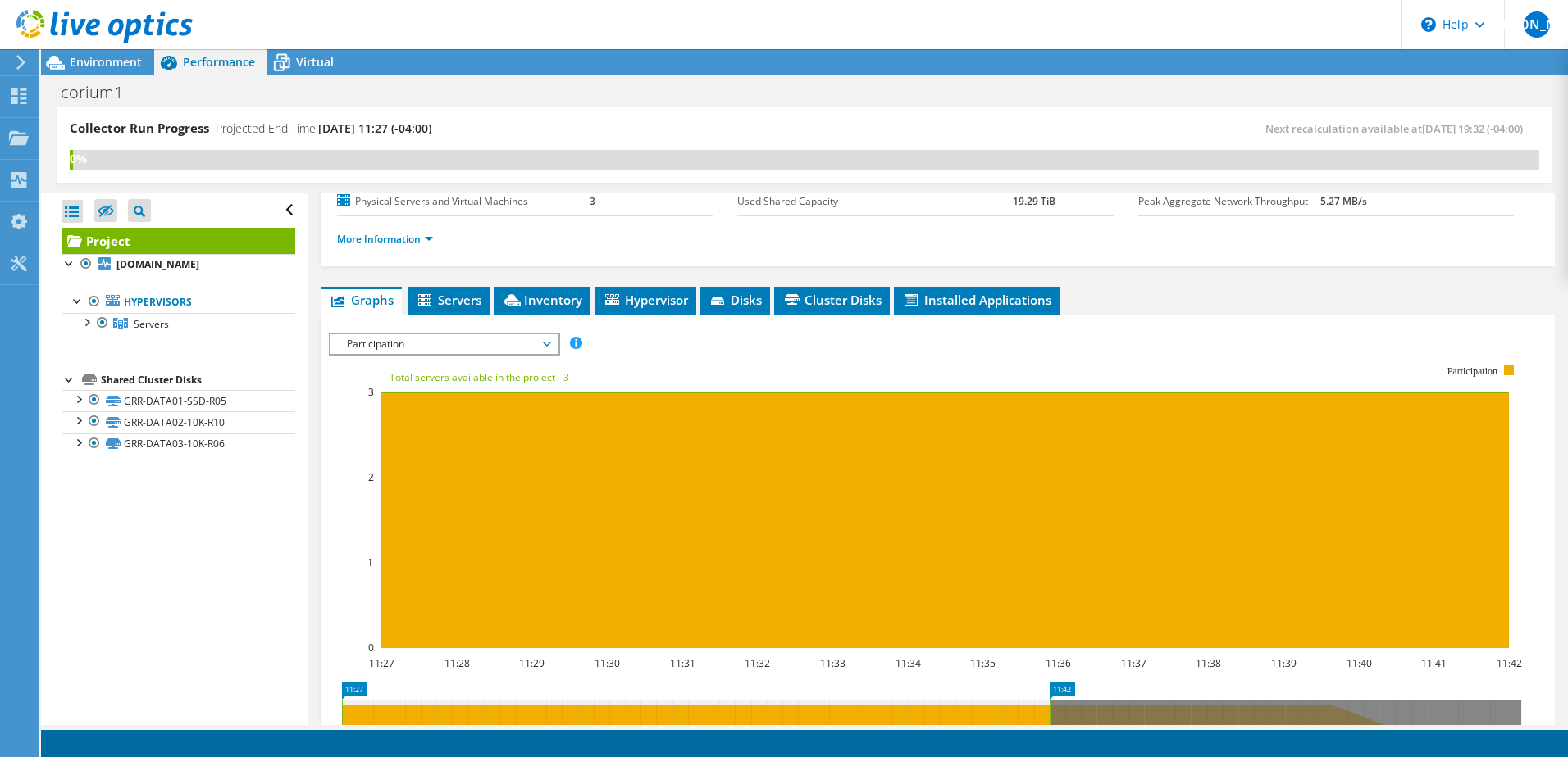
click at [405, 330] on div "IOPS Disk Throughput IO Size Latency Queue Depth CPU Percentage Memory Page Fau…" at bounding box center [938, 609] width 1218 height 568
click at [403, 342] on span "Participation" at bounding box center [444, 343] width 211 height 19
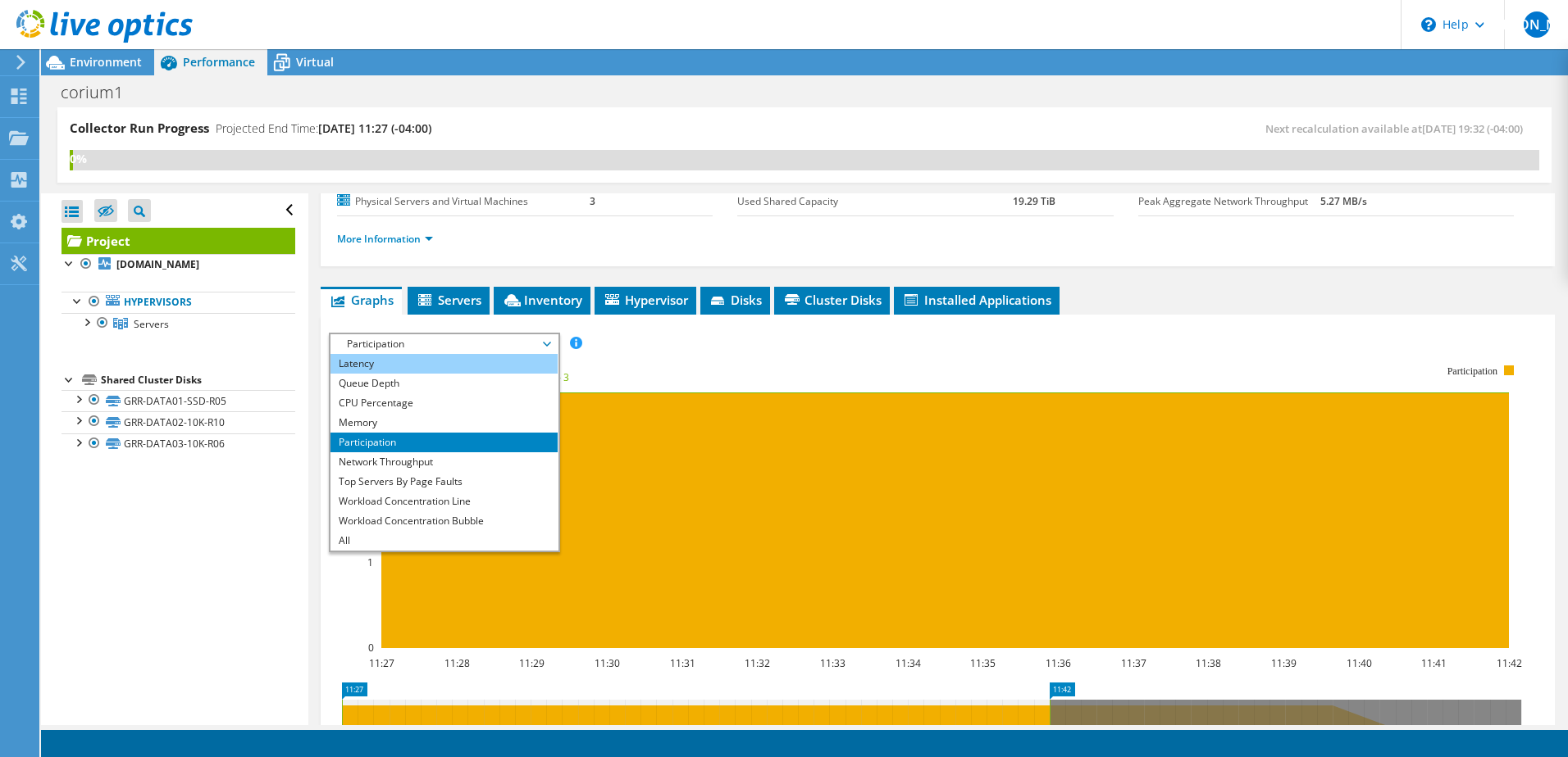
click at [386, 363] on li "Latency" at bounding box center [443, 363] width 227 height 19
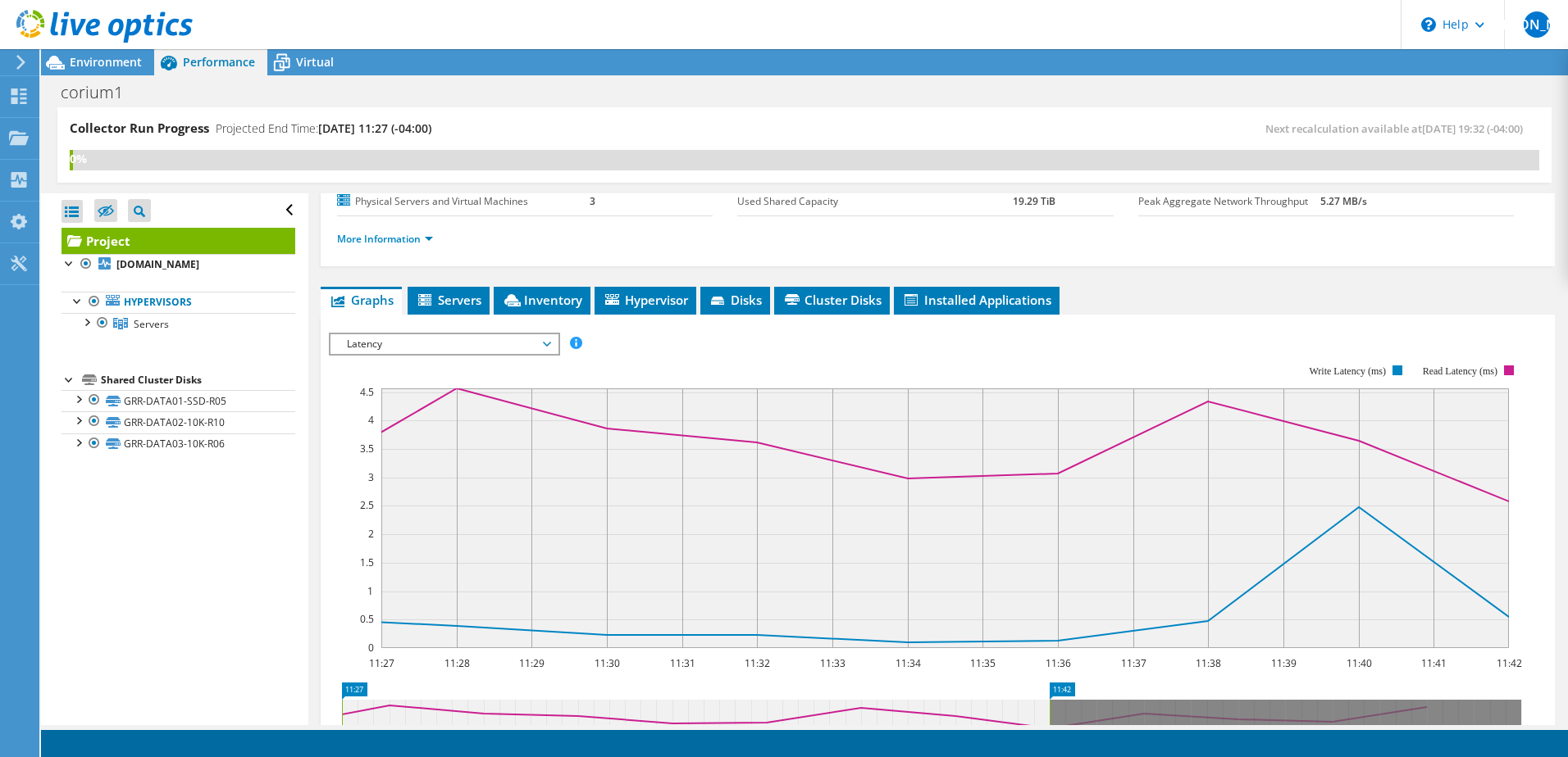
click at [390, 345] on span "Latency" at bounding box center [444, 343] width 211 height 19
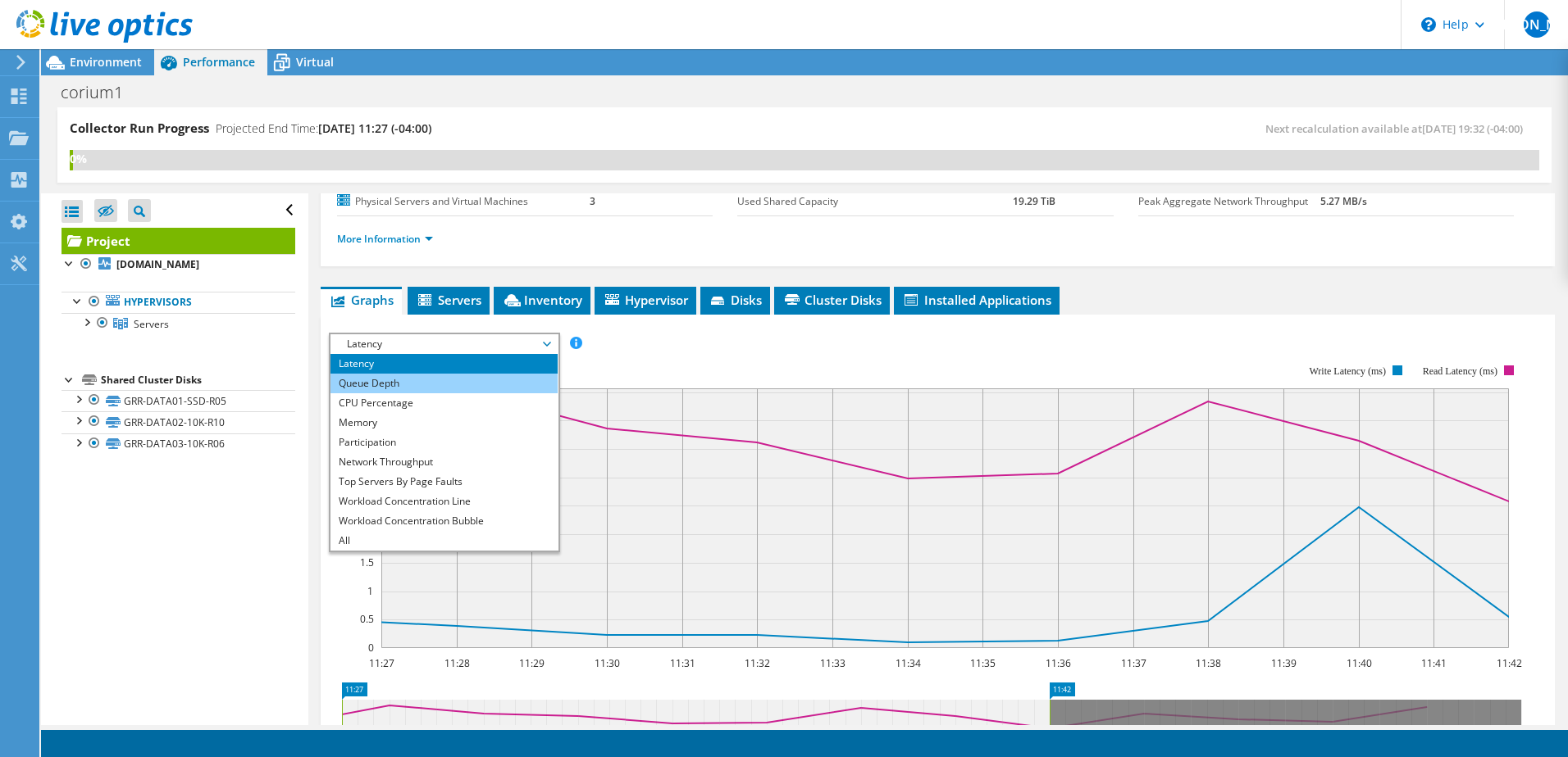
click at [390, 391] on li "Queue Depth" at bounding box center [443, 383] width 227 height 19
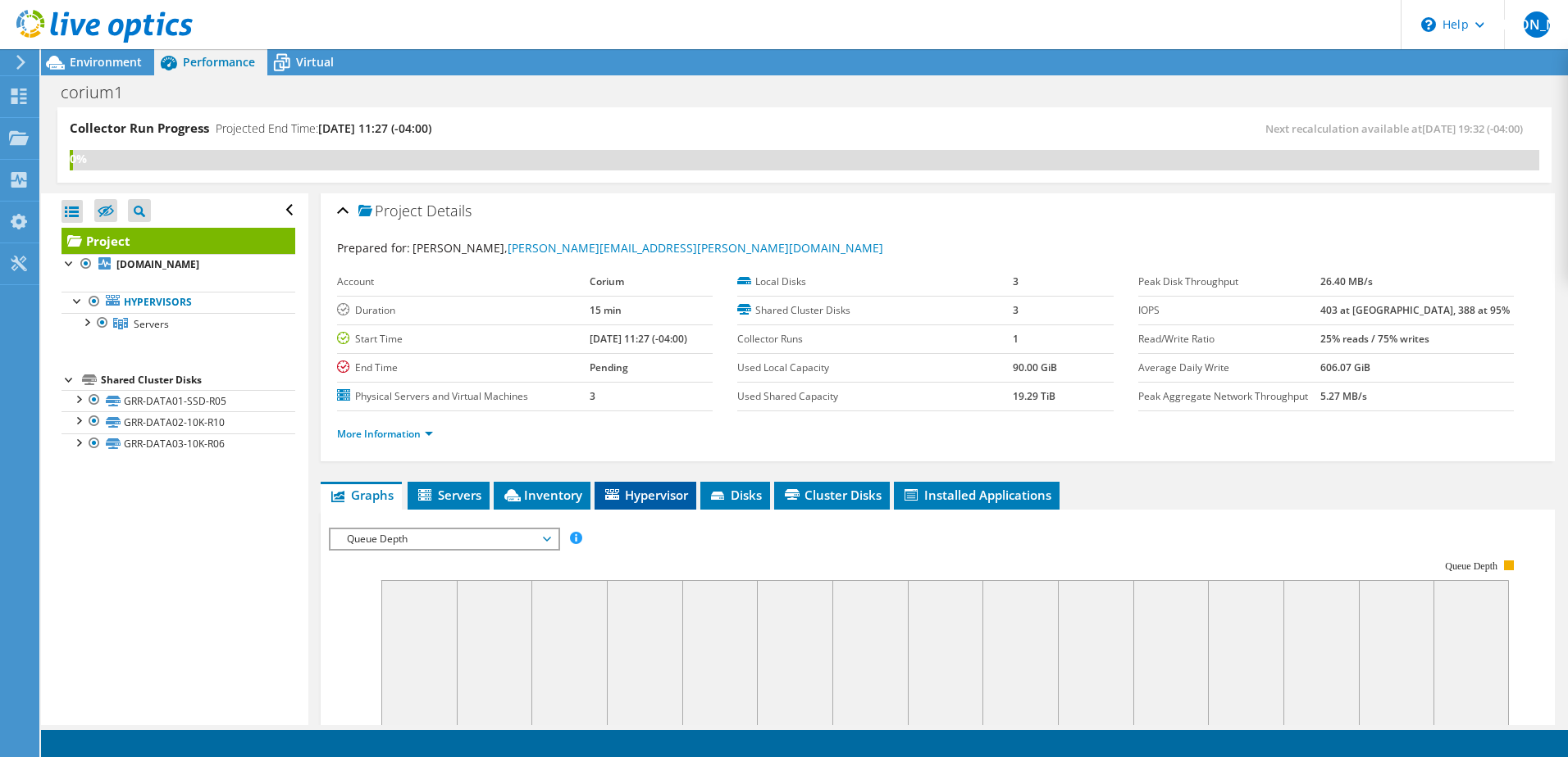
scroll to position [0, 0]
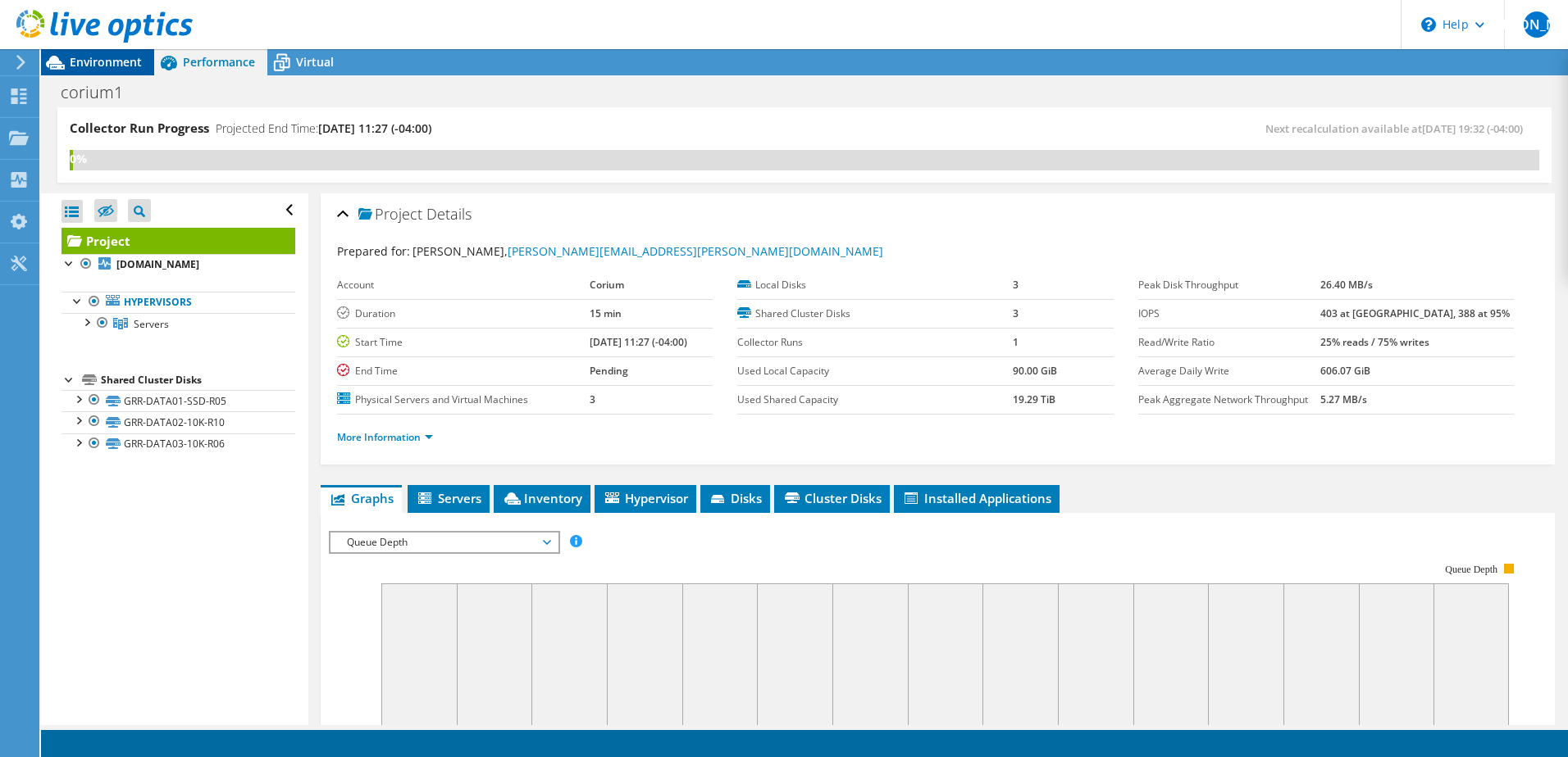
click at [107, 64] on span "Environment" at bounding box center [106, 62] width 72 height 16
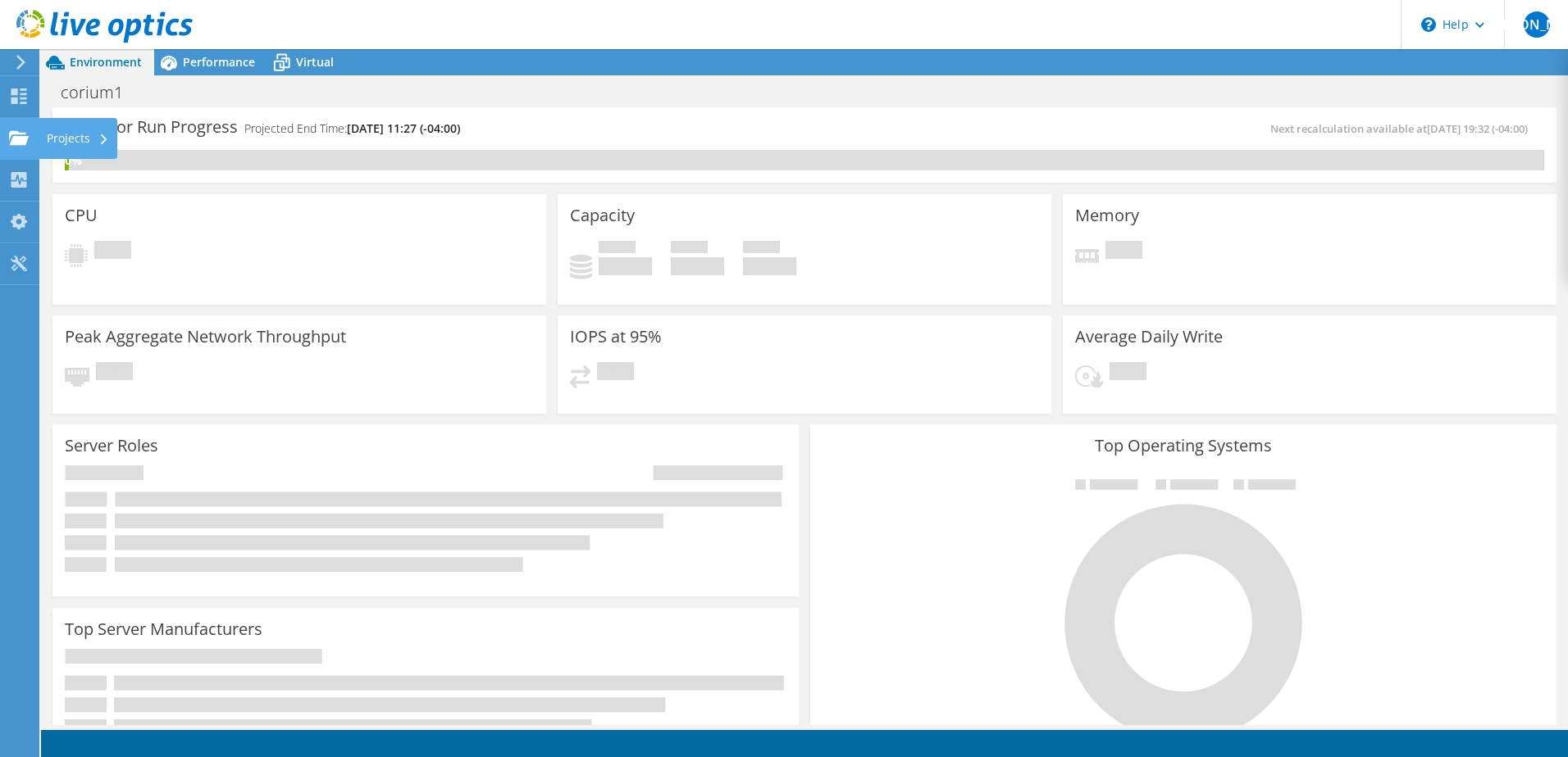
click at [80, 132] on div "Projects" at bounding box center [78, 138] width 79 height 41
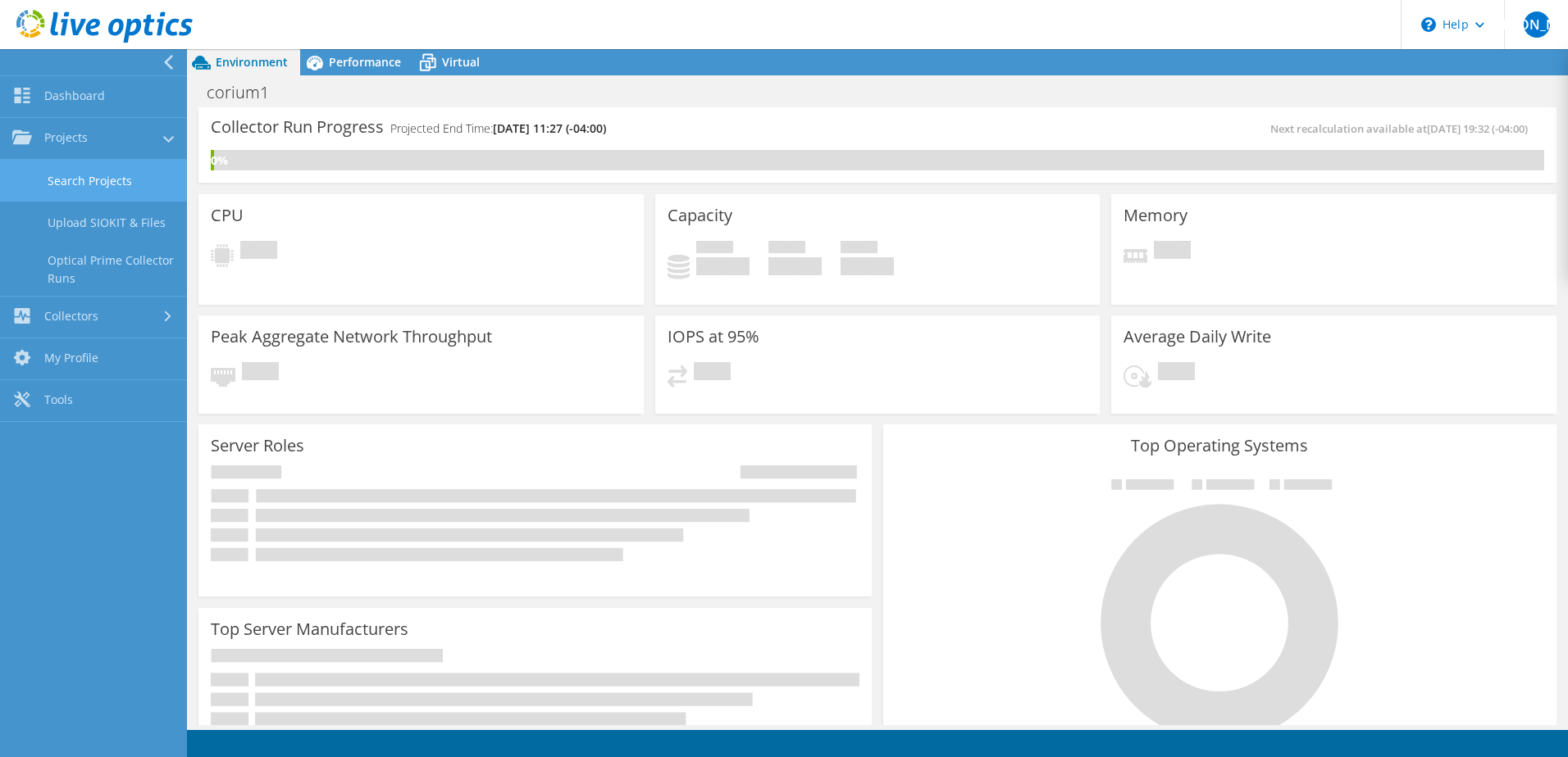
click at [71, 181] on link "Search Projects" at bounding box center [93, 181] width 187 height 42
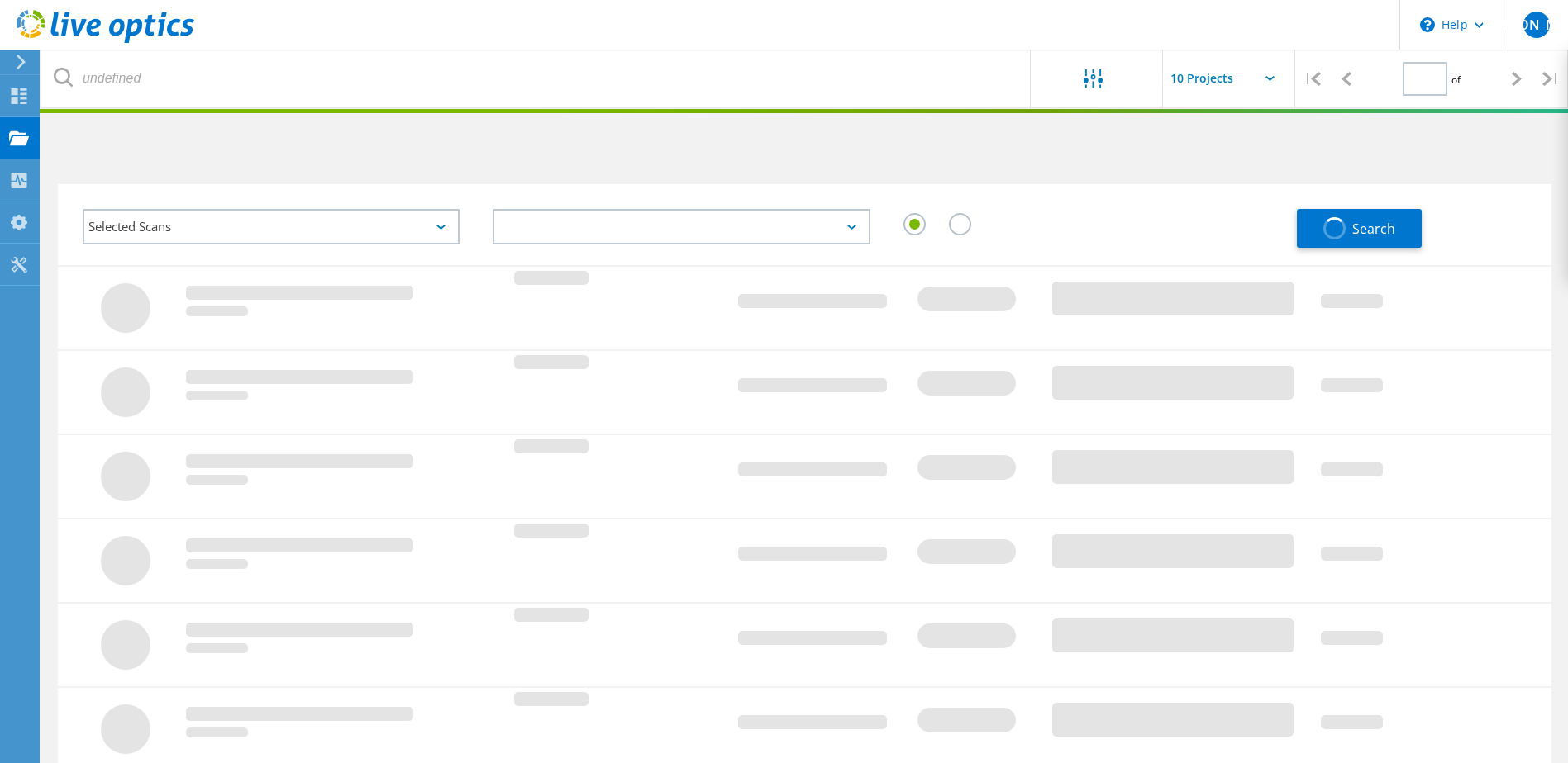
type input "1"
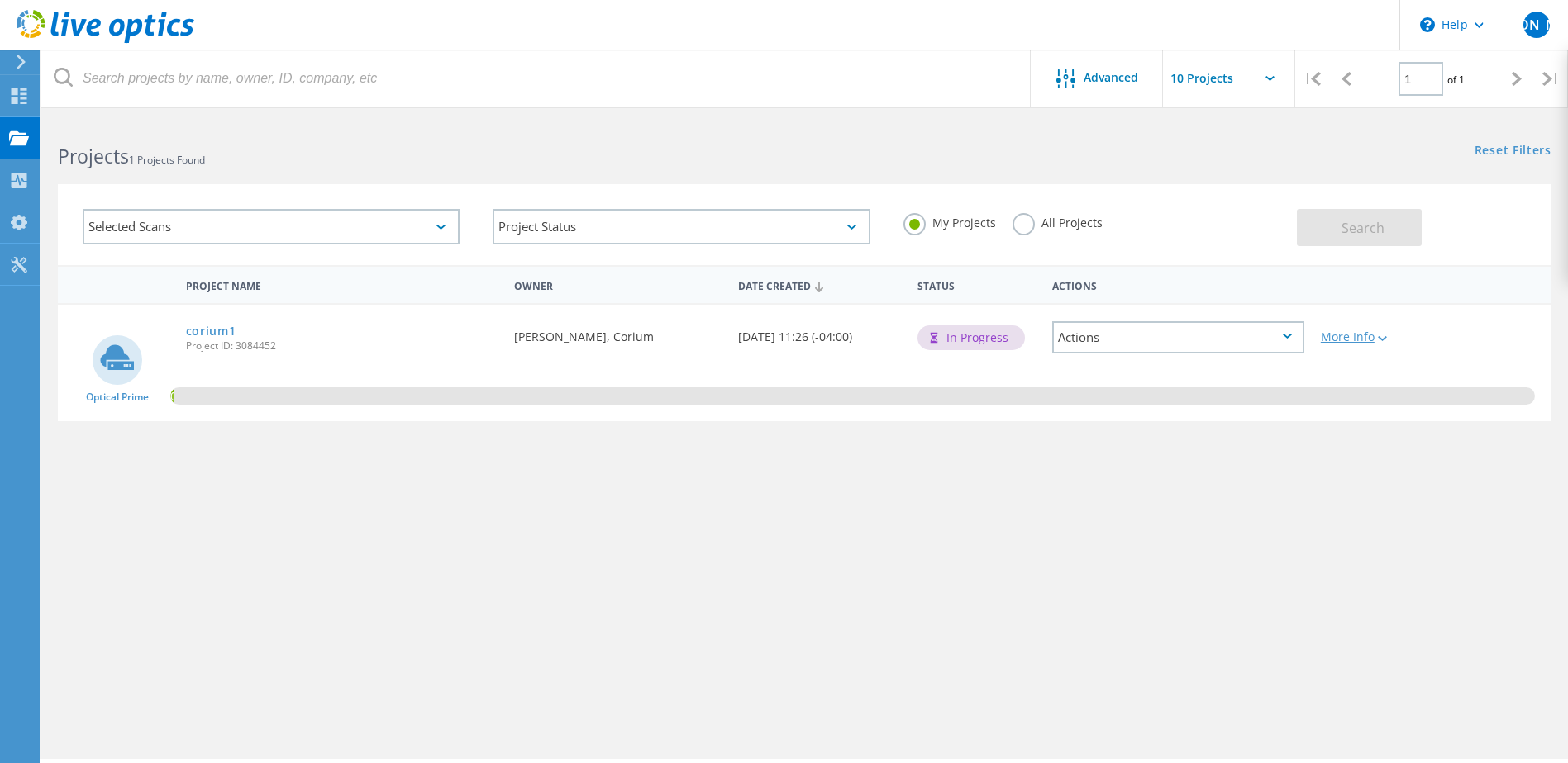
click at [1397, 341] on div "More Info" at bounding box center [1372, 338] width 103 height 12
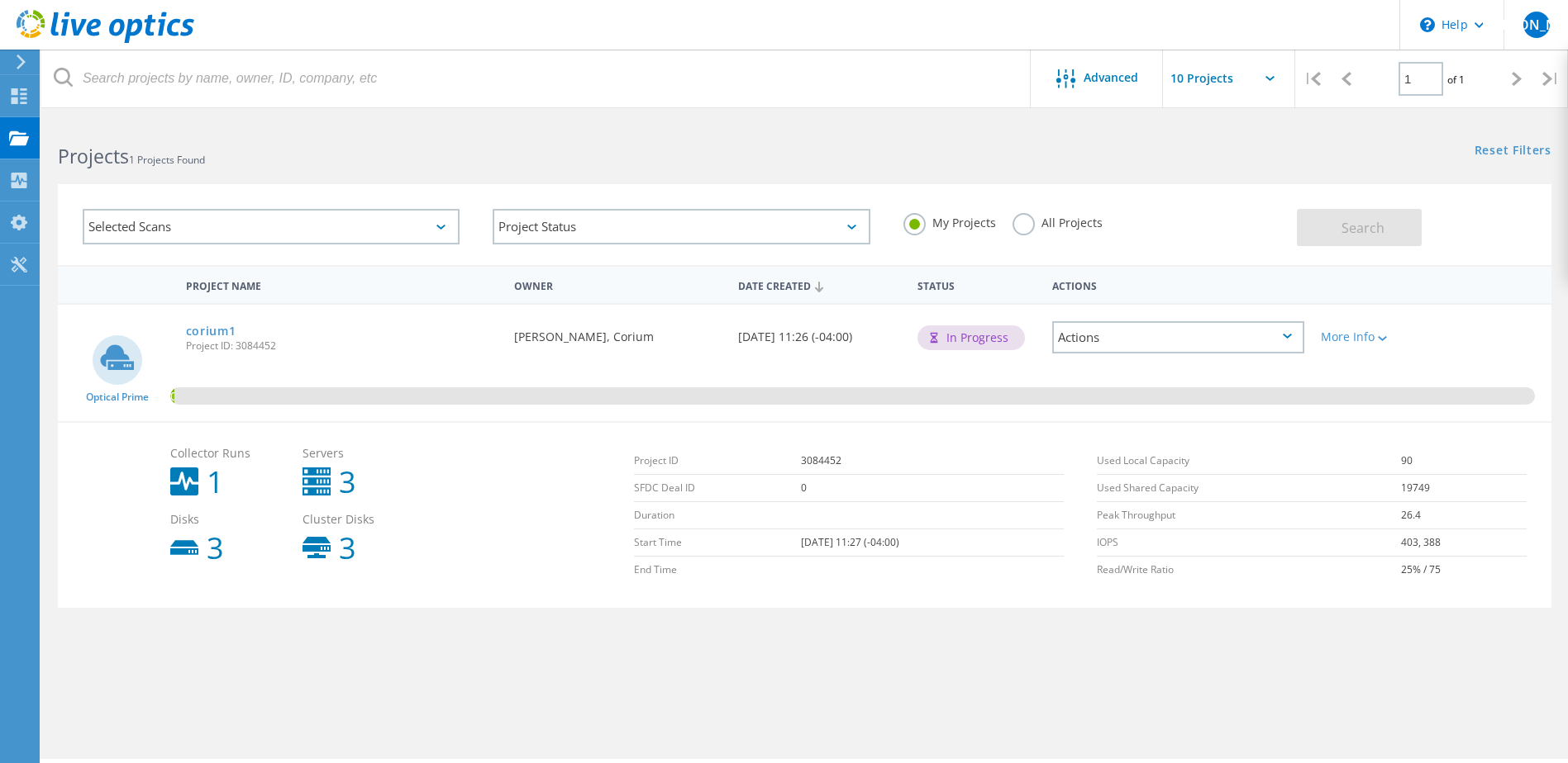
click at [1221, 332] on div "Actions" at bounding box center [1178, 338] width 252 height 32
click at [1097, 362] on div "Share" at bounding box center [1178, 363] width 249 height 25
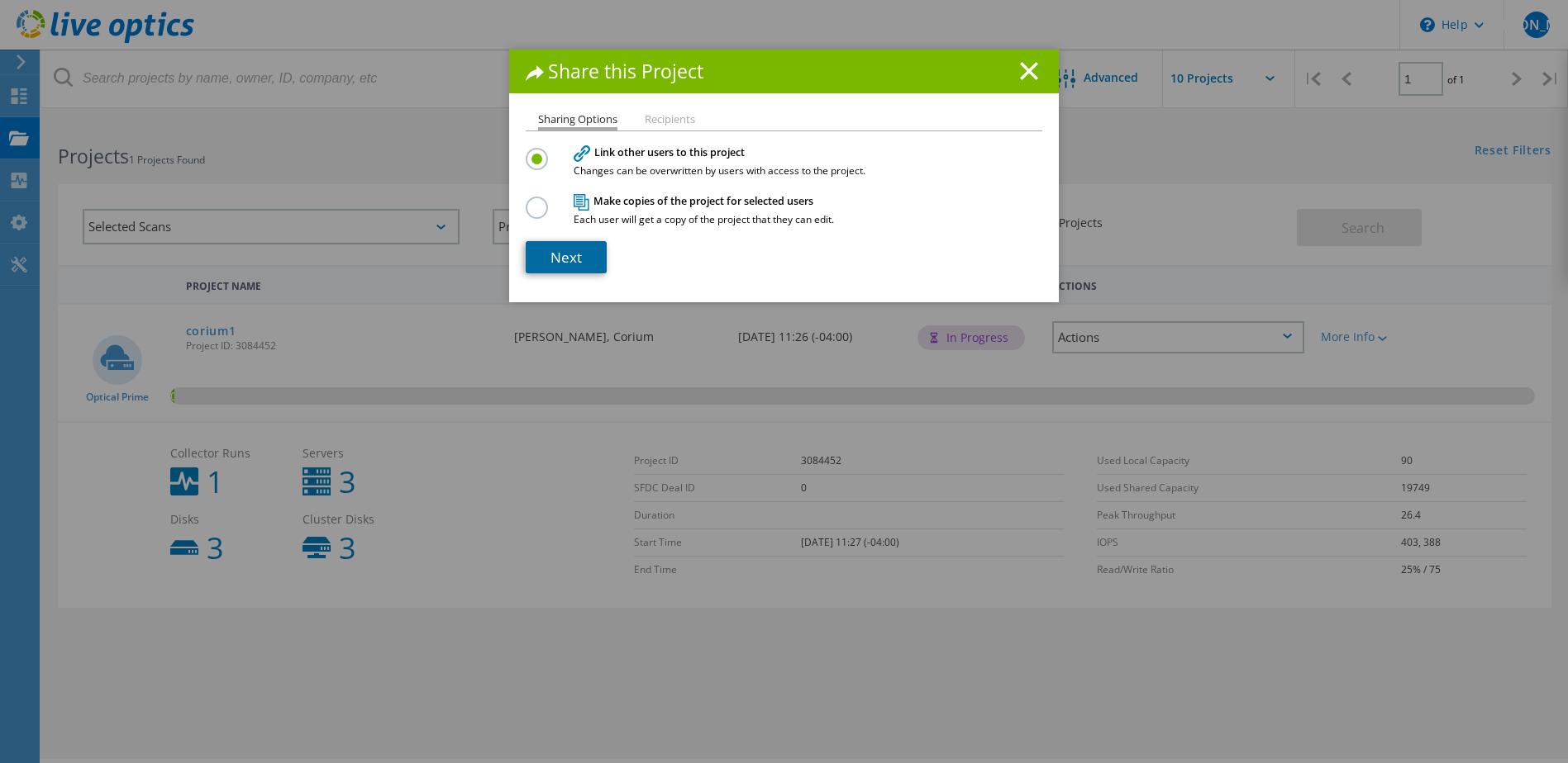
click at [570, 258] on link "Next" at bounding box center [567, 257] width 81 height 32
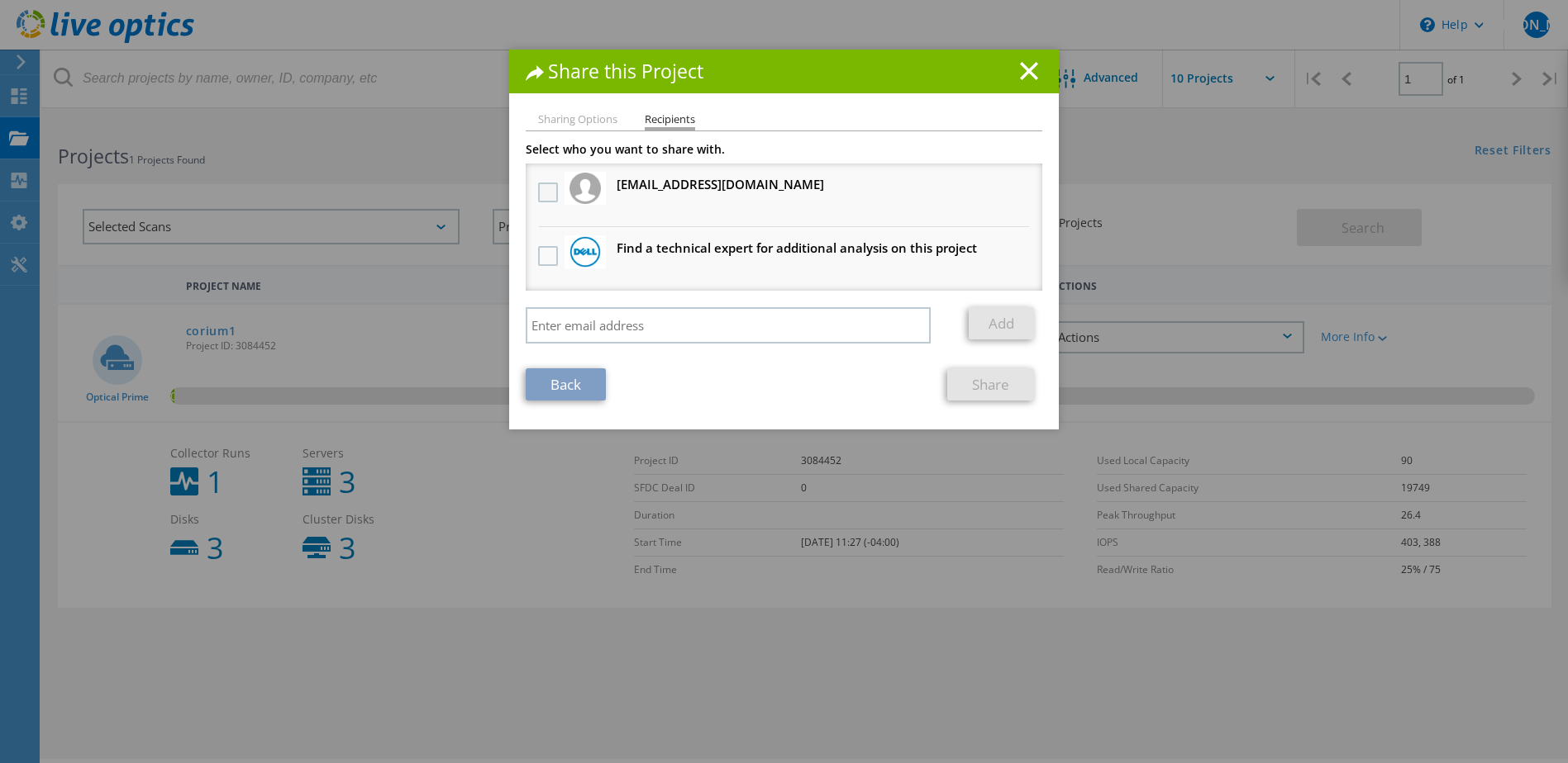
click at [543, 192] on label at bounding box center [550, 192] width 24 height 19
click at [0, 0] on input "checkbox" at bounding box center [0, 0] width 0 height 0
click at [999, 387] on link "Share" at bounding box center [990, 385] width 87 height 32
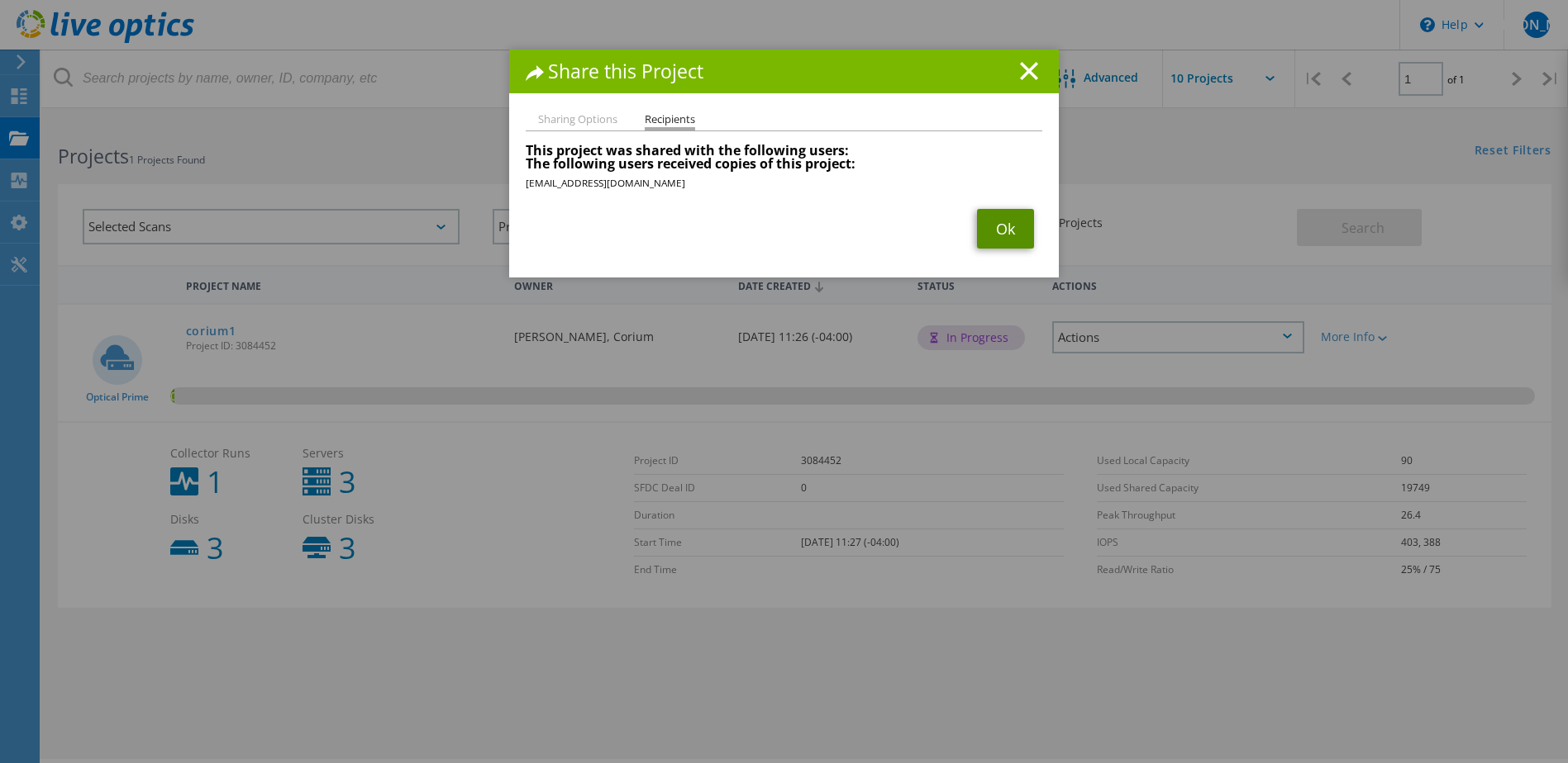
click at [998, 225] on link "Ok" at bounding box center [1006, 229] width 57 height 40
